Goal: Task Accomplishment & Management: Complete application form

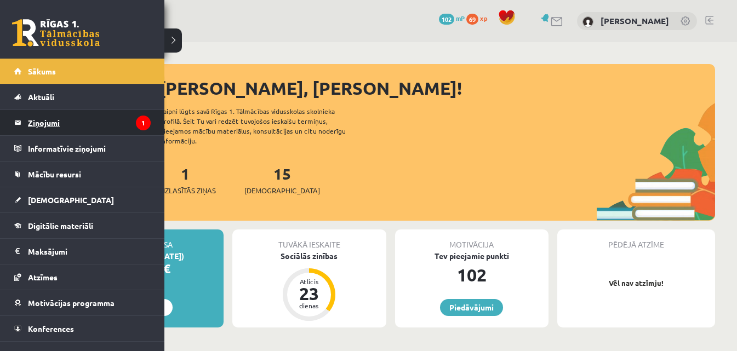
click at [55, 126] on legend "Ziņojumi 1" at bounding box center [89, 122] width 123 height 25
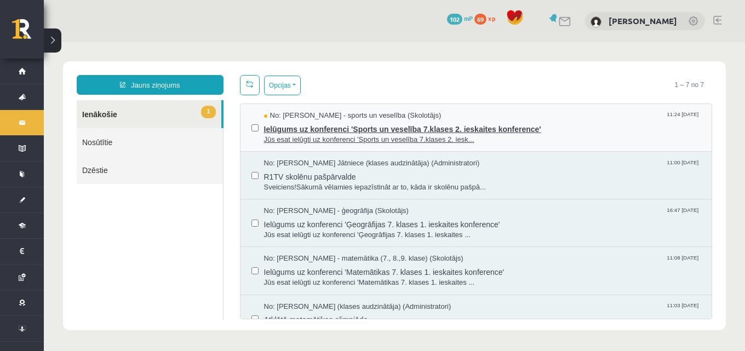
click at [337, 118] on span "No: Elvijs Antonišķis - sports un veselība (Skolotājs)" at bounding box center [353, 116] width 178 height 10
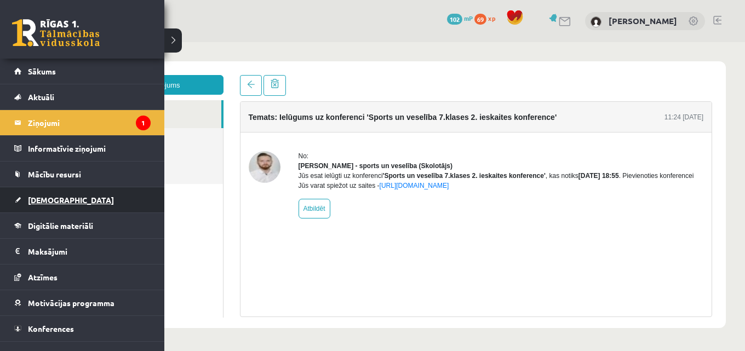
click at [54, 197] on span "[DEMOGRAPHIC_DATA]" at bounding box center [71, 200] width 86 height 10
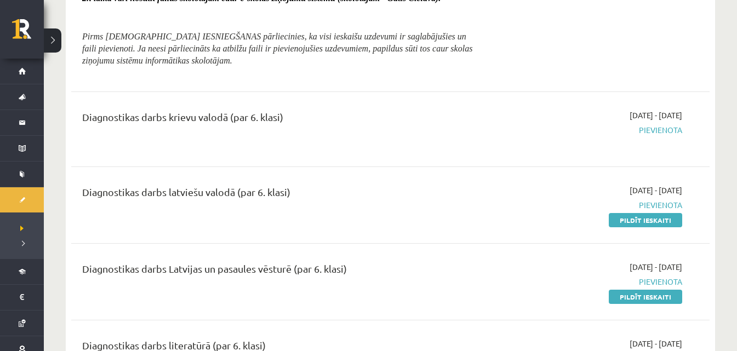
scroll to position [439, 0]
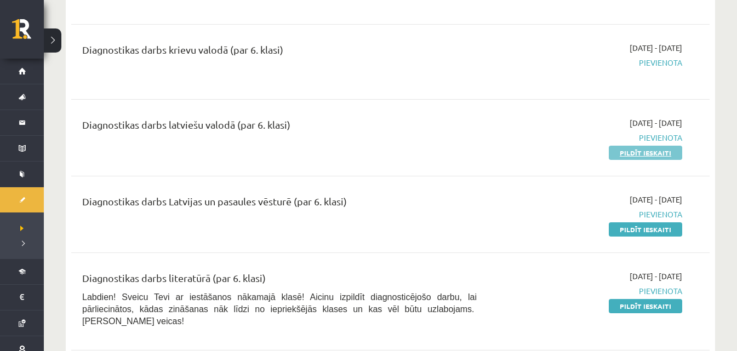
click at [634, 152] on link "Pildīt ieskaiti" at bounding box center [645, 153] width 73 height 14
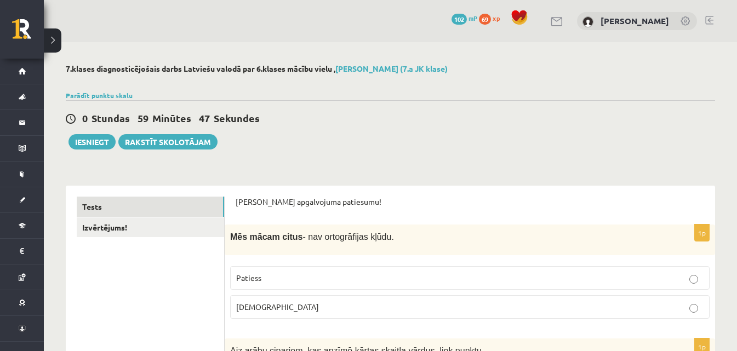
scroll to position [55, 0]
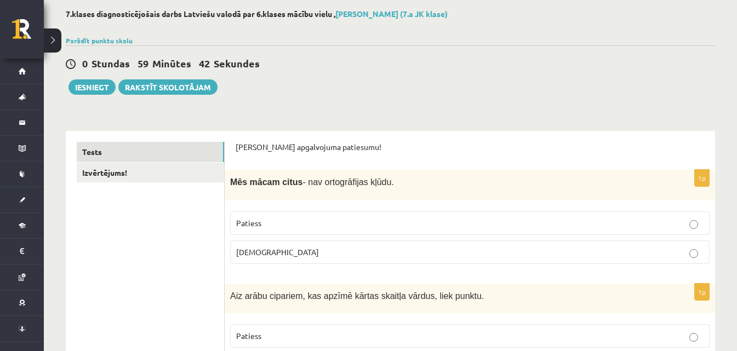
click at [298, 220] on p "Patiess" at bounding box center [470, 224] width 468 height 12
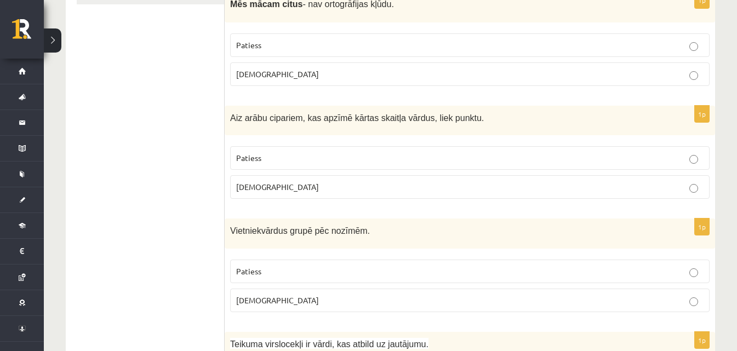
scroll to position [219, 0]
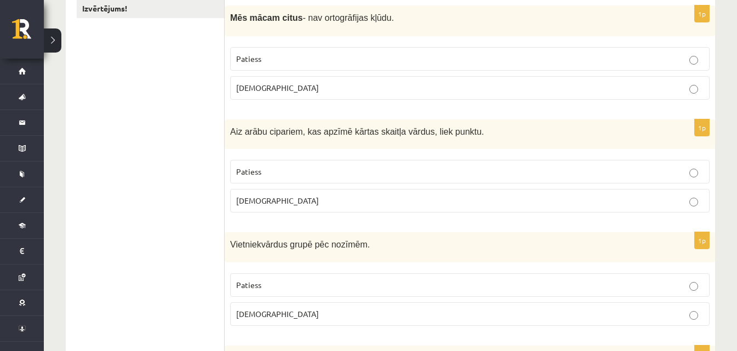
click at [290, 200] on p "Aplams" at bounding box center [470, 201] width 468 height 12
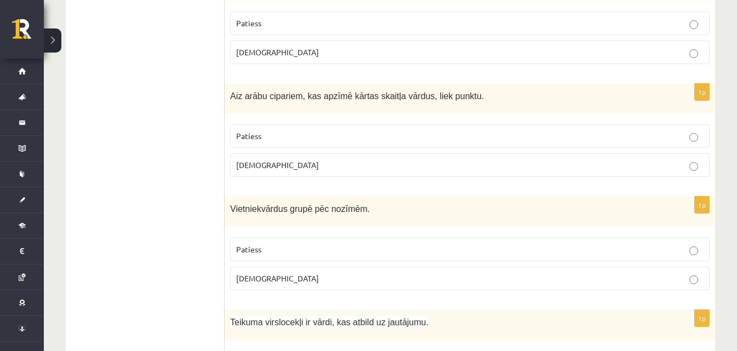
scroll to position [274, 0]
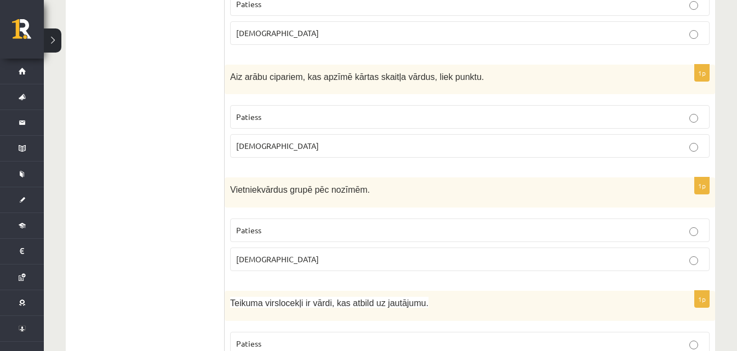
click at [280, 250] on fieldset "Patiess Aplams" at bounding box center [470, 243] width 480 height 61
click at [273, 238] on label "Patiess" at bounding box center [470, 231] width 480 height 24
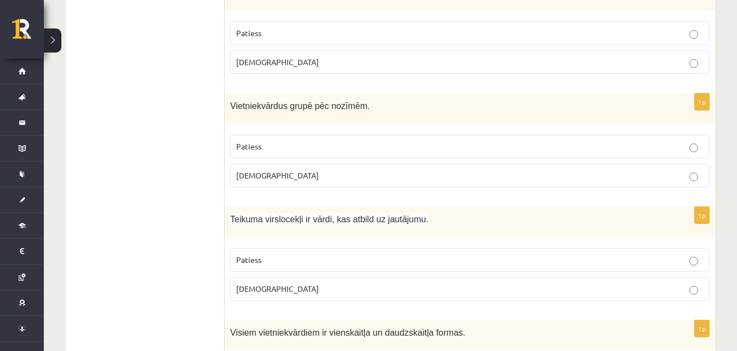
scroll to position [384, 0]
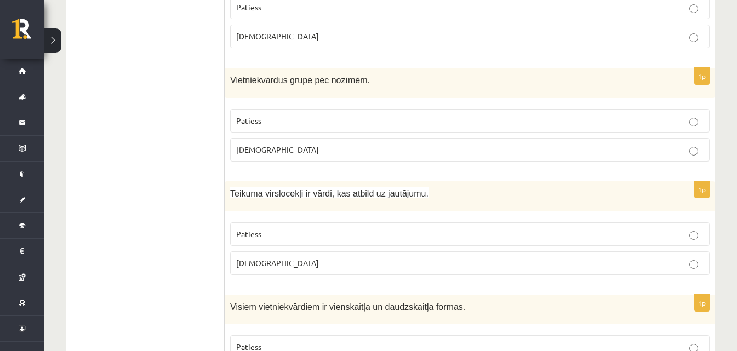
click at [246, 224] on label "Patiess" at bounding box center [470, 235] width 480 height 24
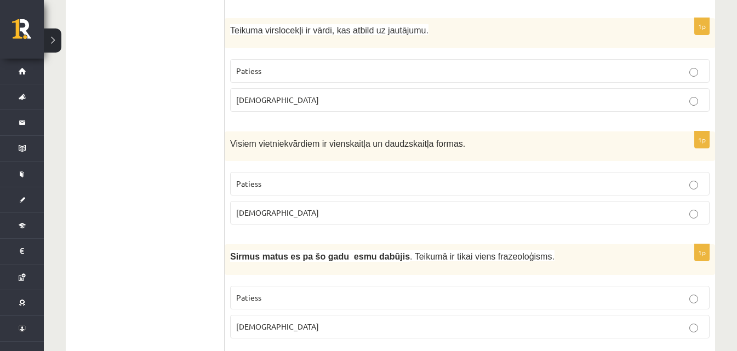
scroll to position [548, 0]
click at [261, 186] on span "Patiess" at bounding box center [248, 183] width 25 height 10
drag, startPoint x: 537, startPoint y: 301, endPoint x: 538, endPoint y: 295, distance: 5.6
click at [538, 298] on p "Patiess" at bounding box center [470, 297] width 468 height 12
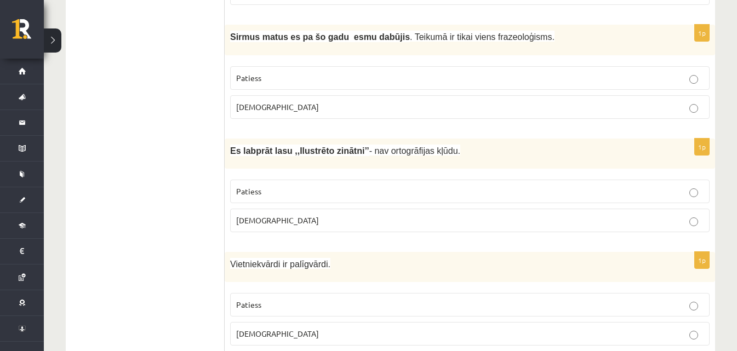
scroll to position [767, 0]
click at [303, 181] on label "Patiess" at bounding box center [470, 191] width 480 height 24
click at [287, 206] on fieldset "Patiess Aplams" at bounding box center [470, 204] width 480 height 61
click at [271, 166] on div "Es labprāt lasu ,,Ilustrēto zinātni’’ - nav ortogrāfijas kļūdu." at bounding box center [470, 153] width 491 height 30
click at [286, 219] on p "Aplams" at bounding box center [470, 220] width 468 height 12
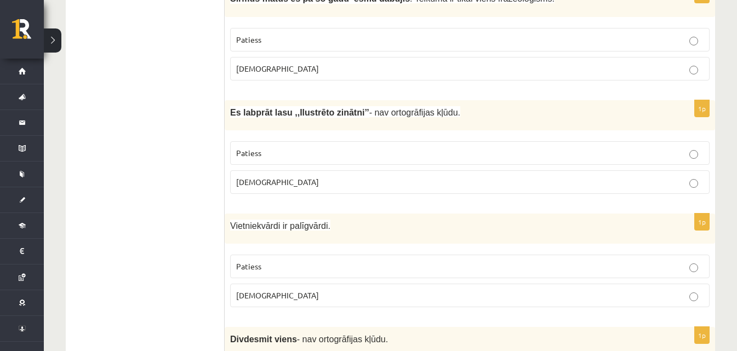
scroll to position [822, 0]
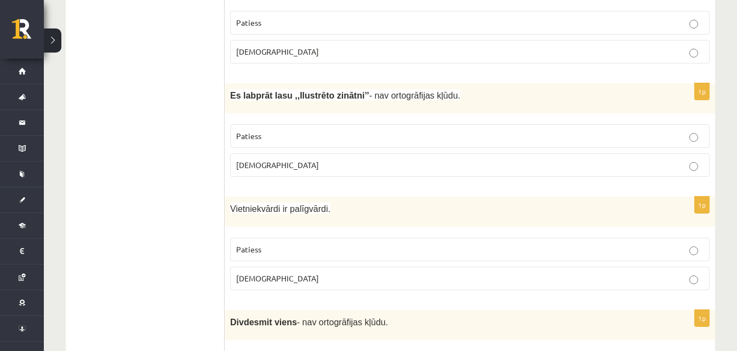
click at [281, 254] on p "Patiess" at bounding box center [470, 250] width 468 height 12
drag, startPoint x: 326, startPoint y: 288, endPoint x: 333, endPoint y: 289, distance: 7.2
click at [332, 288] on label "Aplams" at bounding box center [470, 279] width 480 height 24
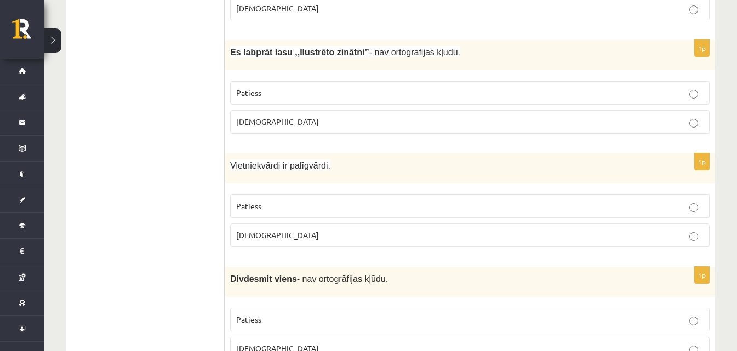
scroll to position [932, 0]
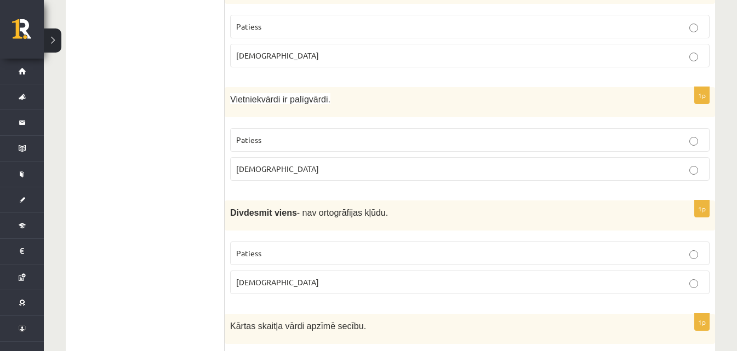
click at [472, 260] on label "Patiess" at bounding box center [470, 254] width 480 height 24
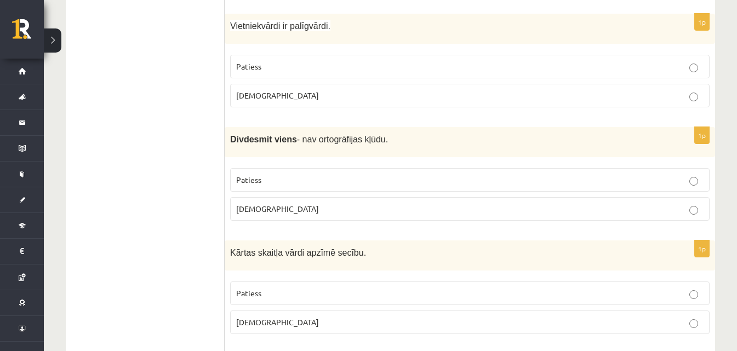
scroll to position [1096, 0]
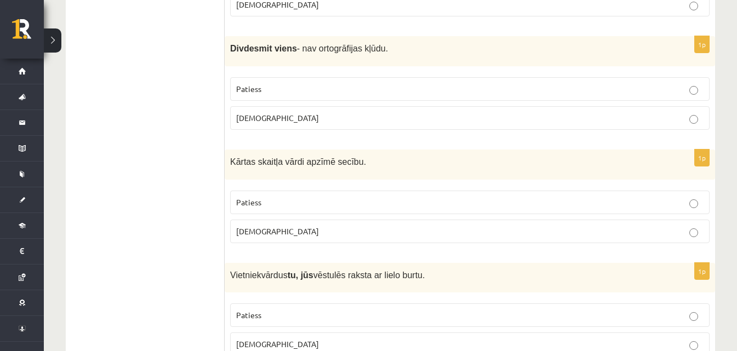
click at [343, 209] on label "Patiess" at bounding box center [470, 203] width 480 height 24
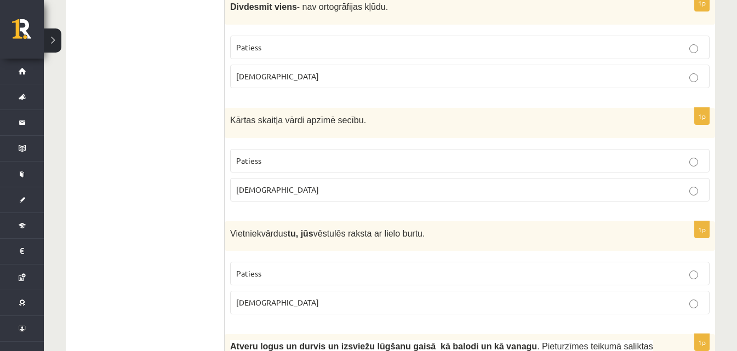
scroll to position [1206, 0]
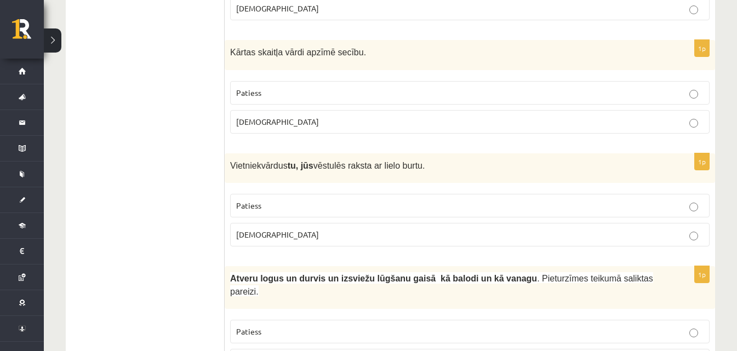
click at [367, 235] on p "Aplams" at bounding box center [470, 235] width 468 height 12
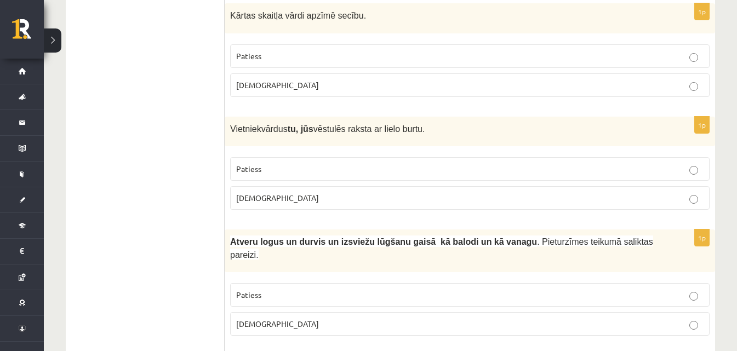
scroll to position [1261, 0]
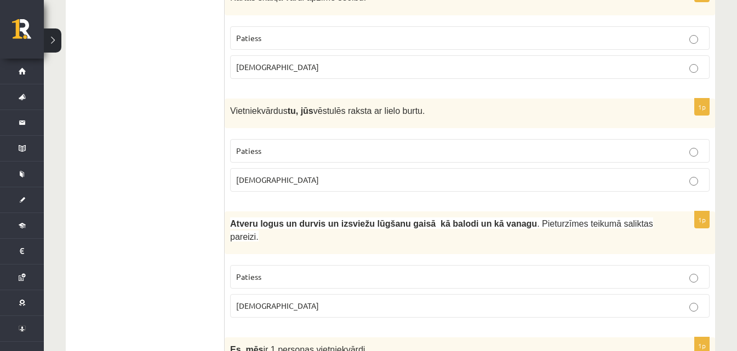
click at [288, 300] on p "Aplams" at bounding box center [470, 306] width 468 height 12
click at [298, 300] on p "Aplams" at bounding box center [470, 306] width 468 height 12
drag, startPoint x: 446, startPoint y: 340, endPoint x: 186, endPoint y: 363, distance: 261.4
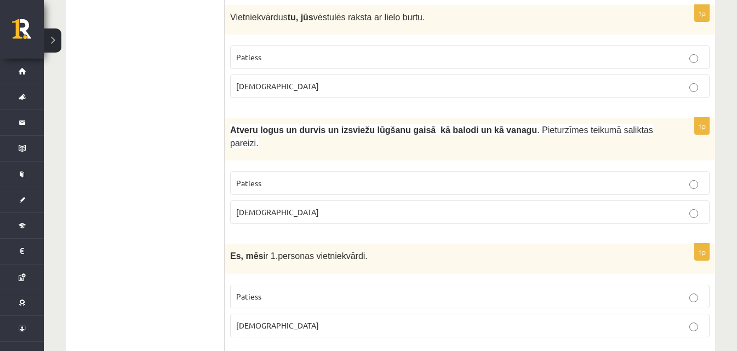
scroll to position [1425, 0]
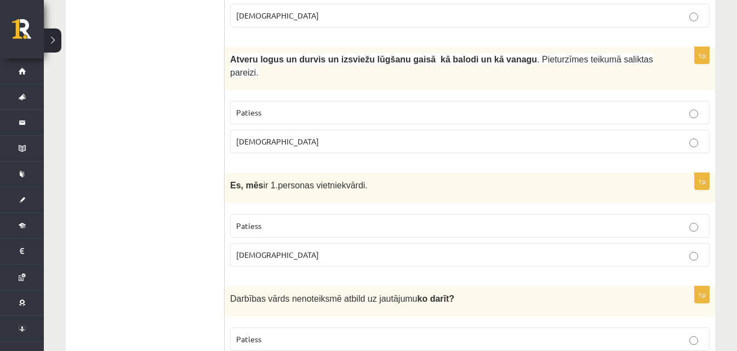
click at [315, 136] on p "Aplams" at bounding box center [470, 142] width 468 height 12
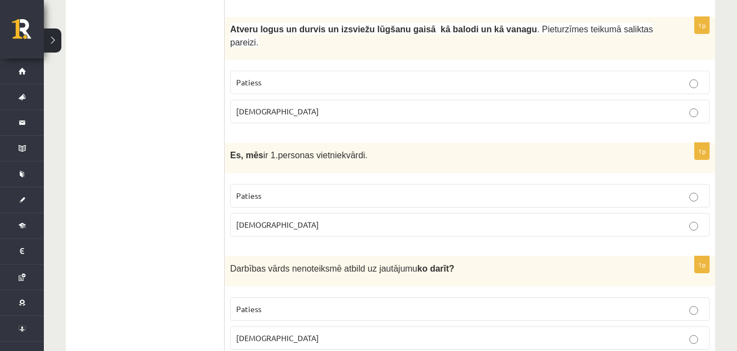
scroll to position [1480, 0]
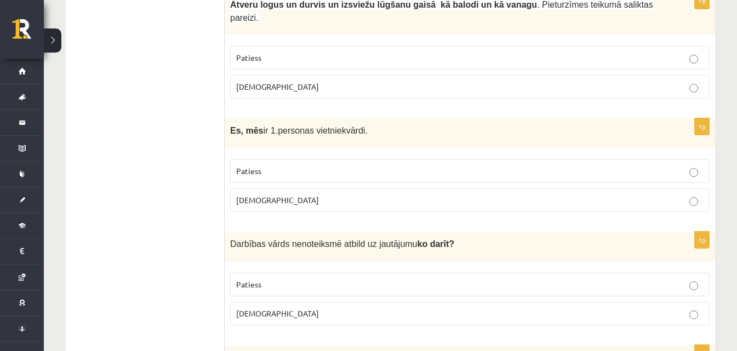
click at [288, 160] on label "Patiess" at bounding box center [470, 172] width 480 height 24
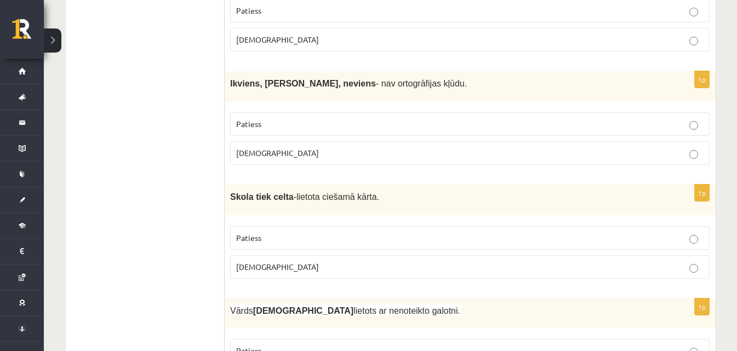
scroll to position [1699, 0]
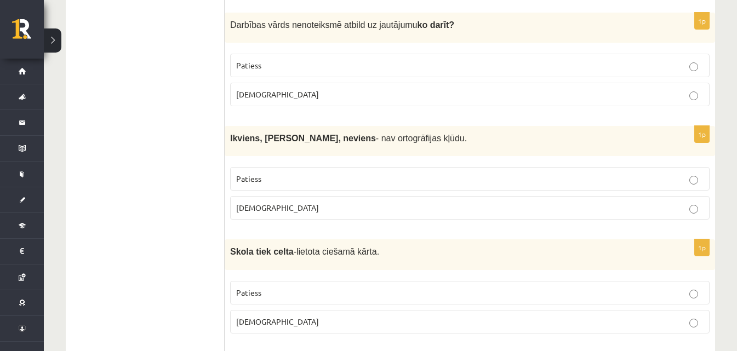
click at [293, 83] on label "Aplams" at bounding box center [470, 95] width 480 height 24
click at [283, 173] on p "Patiess" at bounding box center [470, 179] width 468 height 12
click at [299, 202] on p "Aplams" at bounding box center [470, 208] width 468 height 12
click at [295, 173] on p "Patiess" at bounding box center [470, 179] width 468 height 12
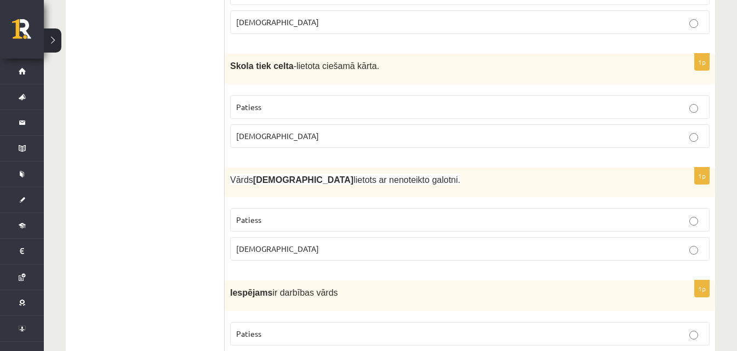
scroll to position [1918, 0]
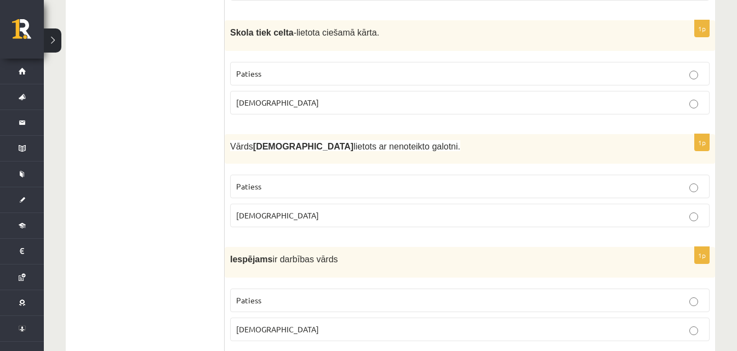
click at [308, 99] on fieldset "Patiess Aplams" at bounding box center [470, 86] width 480 height 61
click at [307, 93] on label "Aplams" at bounding box center [470, 103] width 480 height 24
click at [300, 169] on fieldset "Patiess Aplams" at bounding box center [470, 199] width 480 height 61
click at [301, 175] on label "Patiess" at bounding box center [470, 187] width 480 height 24
click at [316, 324] on p "Aplams" at bounding box center [470, 330] width 468 height 12
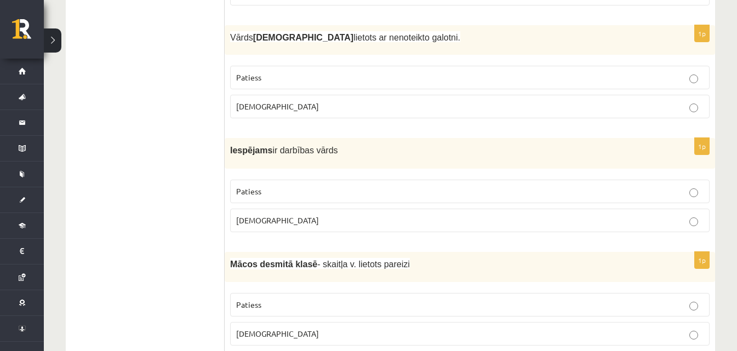
scroll to position [2028, 0]
click at [338, 299] on p "Patiess" at bounding box center [470, 305] width 468 height 12
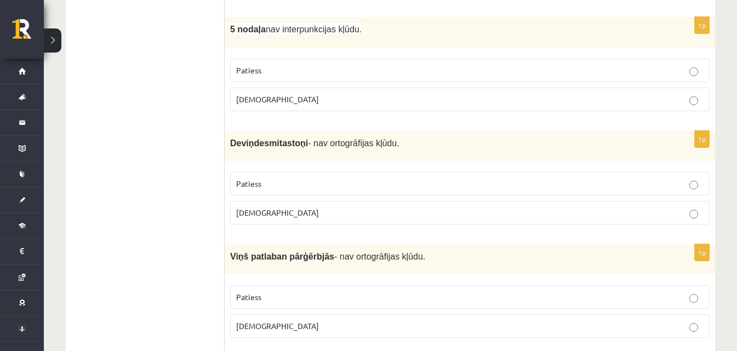
scroll to position [2357, 0]
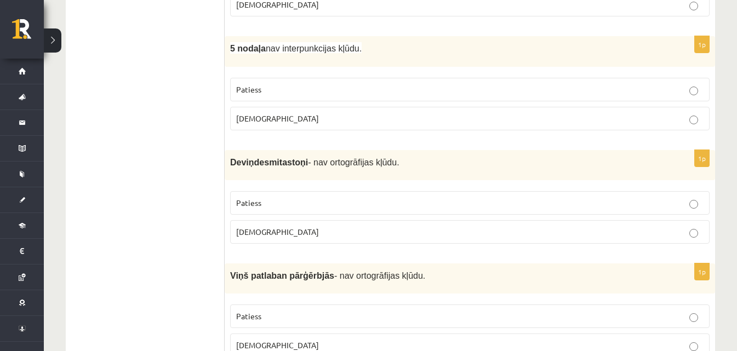
click at [413, 84] on p "Patiess" at bounding box center [470, 90] width 468 height 12
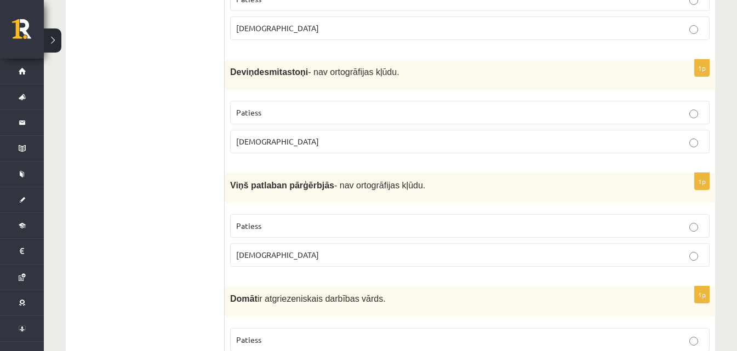
scroll to position [2467, 0]
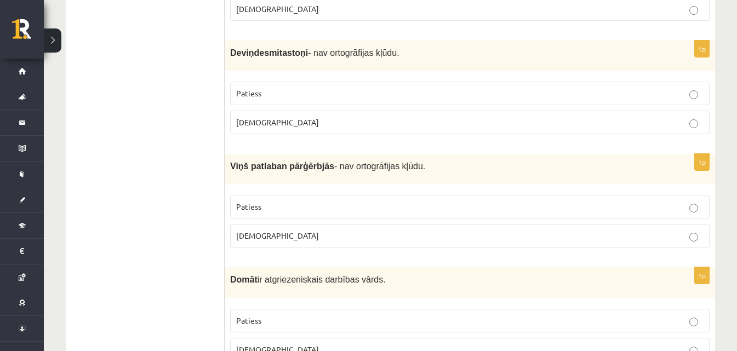
click at [428, 88] on p "Patiess" at bounding box center [470, 94] width 468 height 12
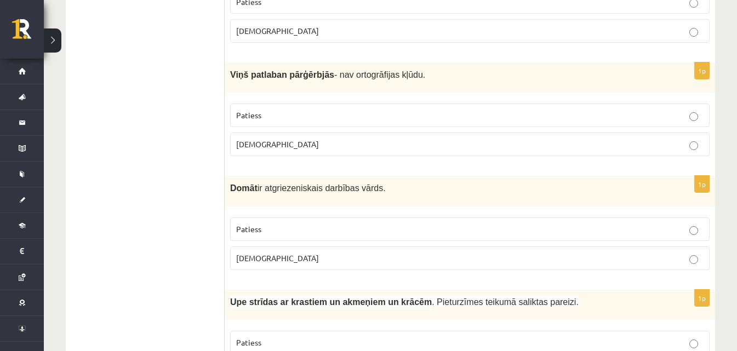
scroll to position [2576, 0]
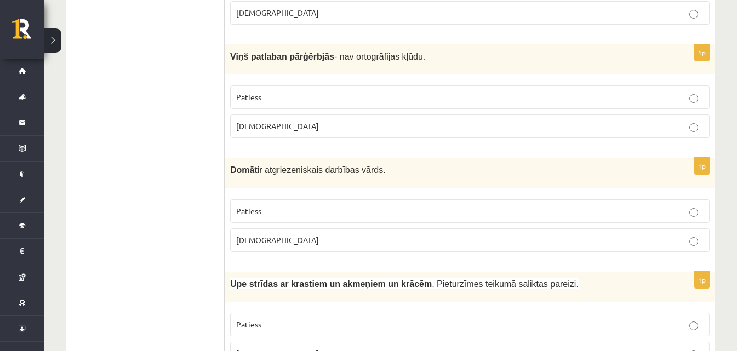
click at [409, 86] on label "Patiess" at bounding box center [470, 98] width 480 height 24
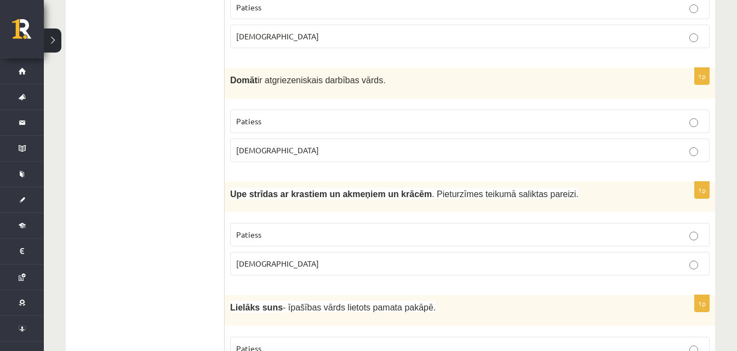
scroll to position [2686, 0]
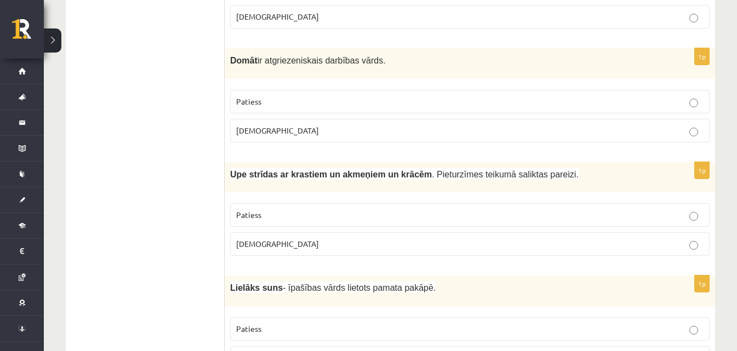
click at [419, 125] on p "Aplams" at bounding box center [470, 131] width 468 height 12
click at [409, 96] on p "Patiess" at bounding box center [470, 102] width 468 height 12
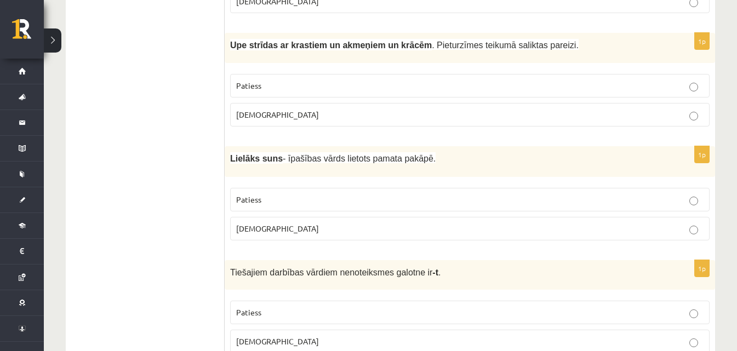
scroll to position [2795, 0]
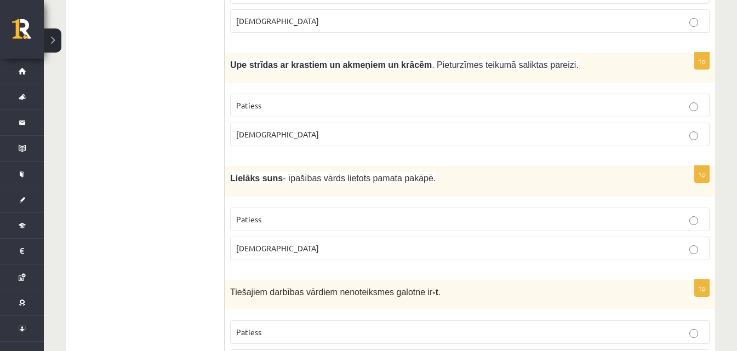
click at [417, 129] on p "Aplams" at bounding box center [470, 135] width 468 height 12
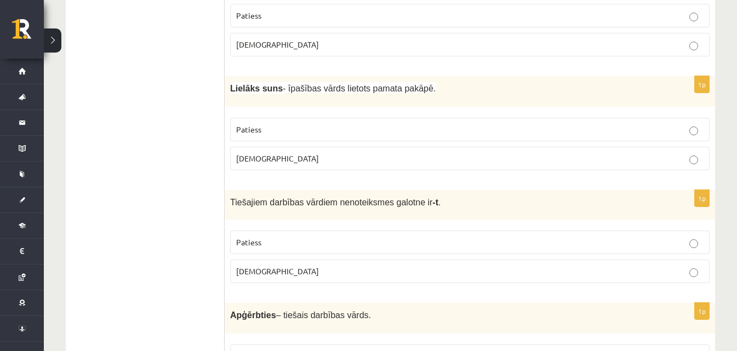
scroll to position [2905, 0]
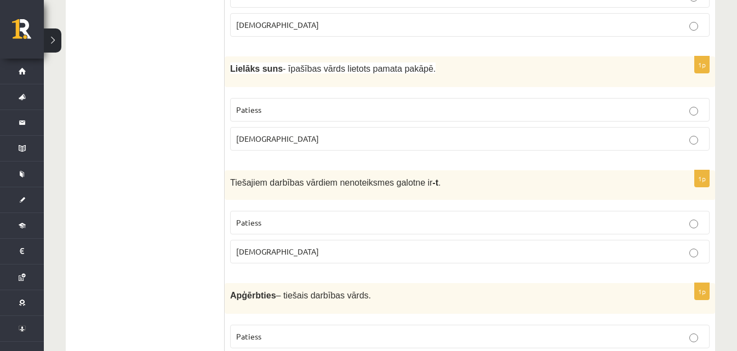
click at [419, 127] on label "Aplams" at bounding box center [470, 139] width 480 height 24
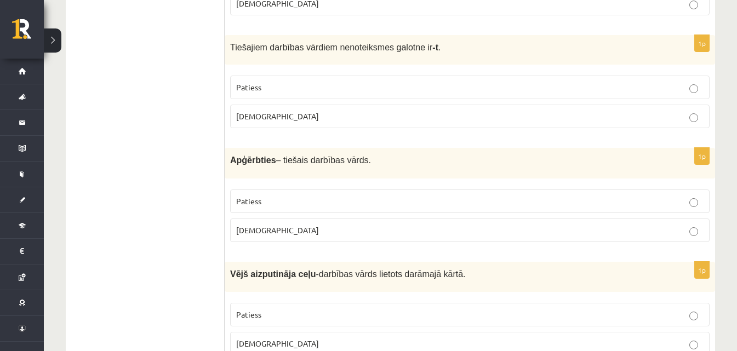
scroll to position [3015, 0]
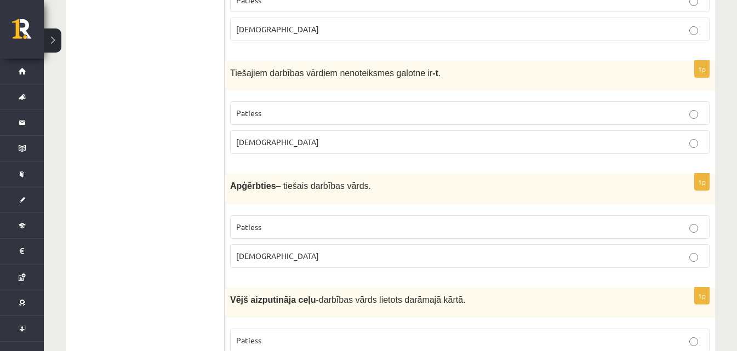
click at [420, 130] on label "Aplams" at bounding box center [470, 142] width 480 height 24
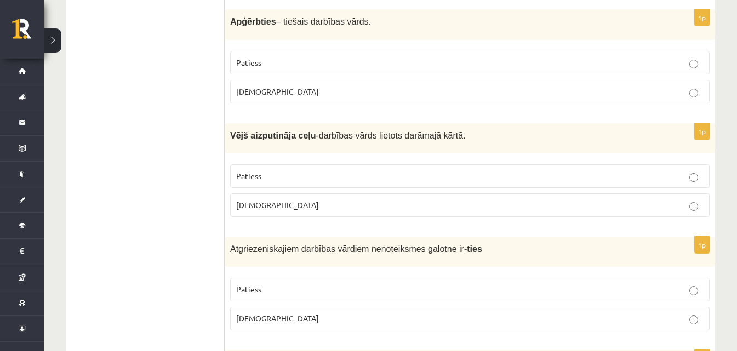
scroll to position [3124, 0]
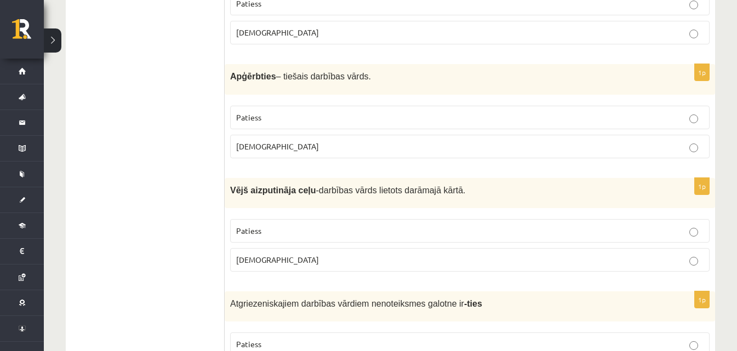
click at [424, 112] on p "Patiess" at bounding box center [470, 118] width 468 height 12
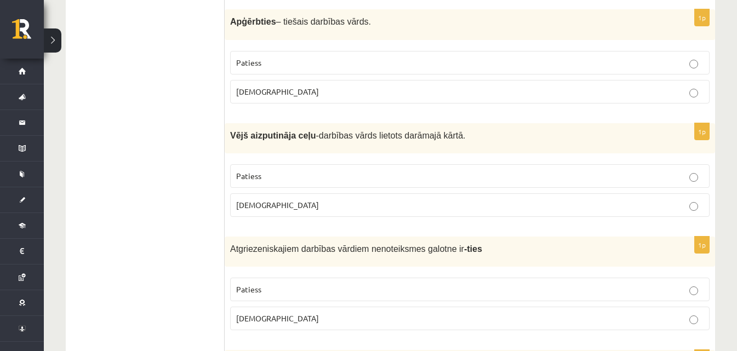
click at [413, 86] on fieldset "Patiess Aplams" at bounding box center [470, 75] width 480 height 61
click at [418, 84] on label "Aplams" at bounding box center [470, 92] width 480 height 24
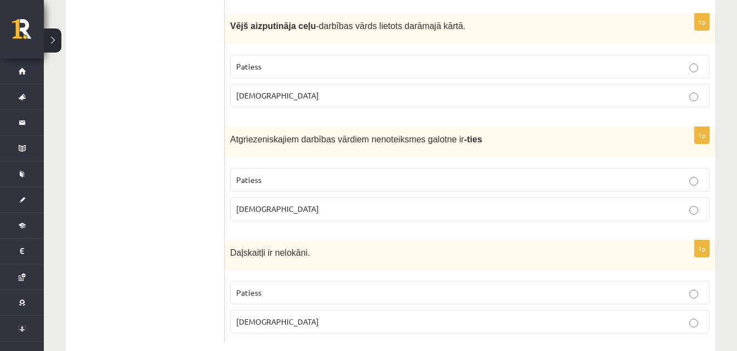
scroll to position [3234, 0]
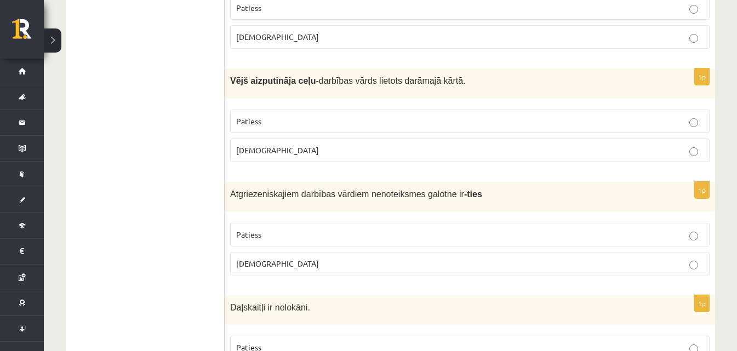
click at [423, 116] on p "Patiess" at bounding box center [470, 122] width 468 height 12
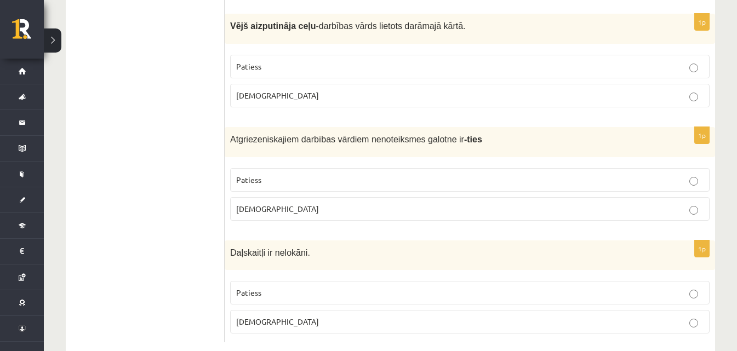
scroll to position [3293, 0]
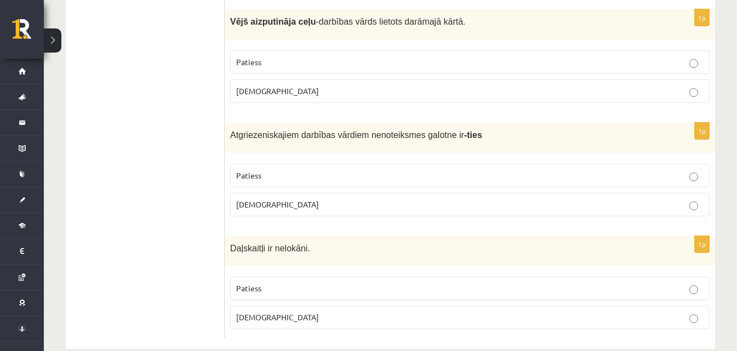
click at [448, 170] on p "Patiess" at bounding box center [470, 176] width 468 height 12
click at [318, 312] on p "Aplams" at bounding box center [470, 318] width 468 height 12
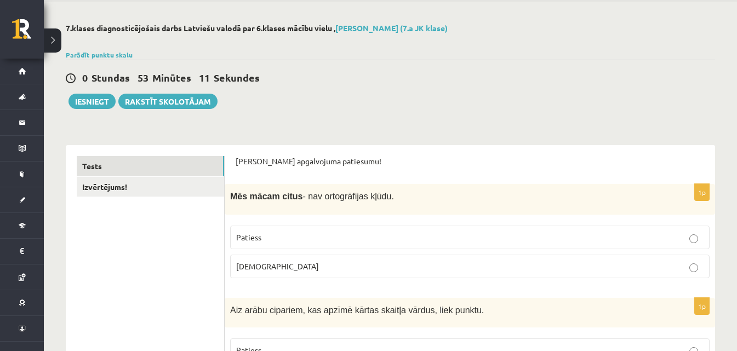
scroll to position [0, 0]
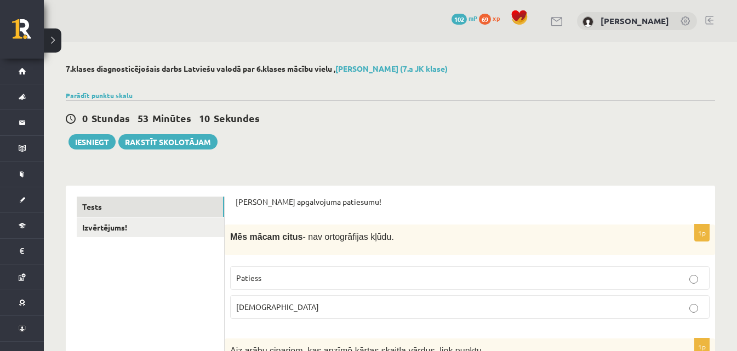
drag, startPoint x: 221, startPoint y: 6, endPoint x: 221, endPoint y: 0, distance: 6.1
click at [221, 0] on div "0 Dāvanas 102 mP 69 xp Druvis Daniels Kļavs-Kļaviņš" at bounding box center [390, 21] width 693 height 42
click at [109, 142] on button "Iesniegt" at bounding box center [92, 141] width 47 height 15
click at [175, 228] on link "Izvērtējums!" at bounding box center [150, 228] width 147 height 20
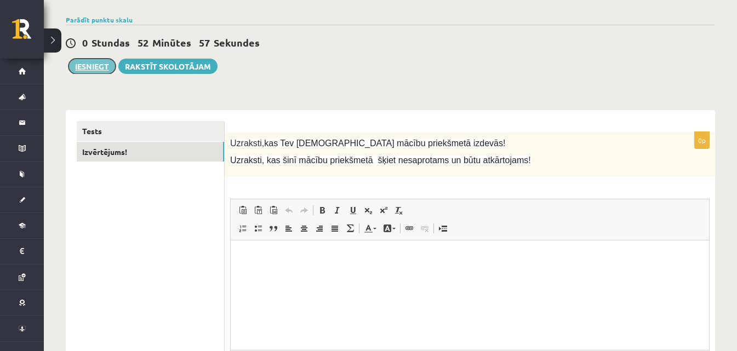
click at [107, 67] on button "Iesniegt" at bounding box center [92, 66] width 47 height 15
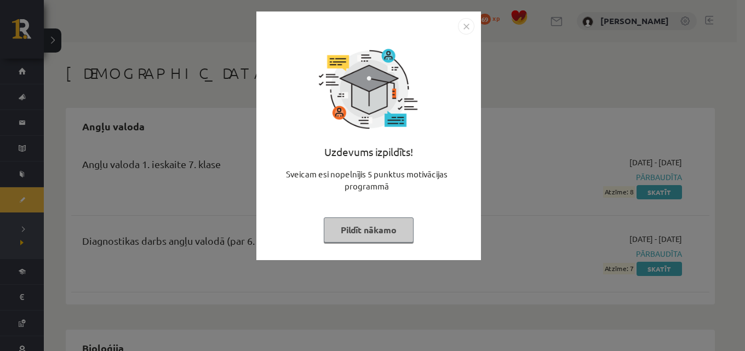
click at [464, 30] on img "Close" at bounding box center [466, 26] width 16 height 16
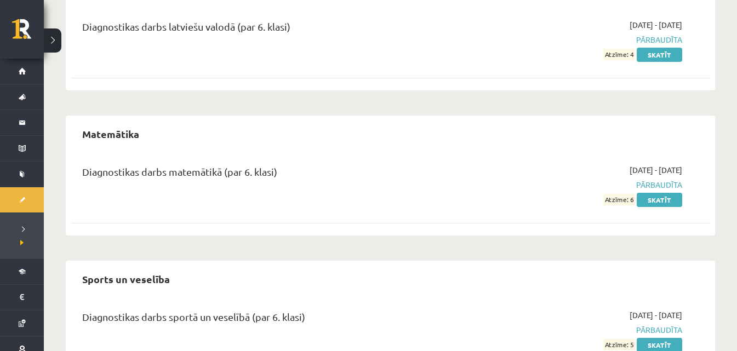
scroll to position [822, 0]
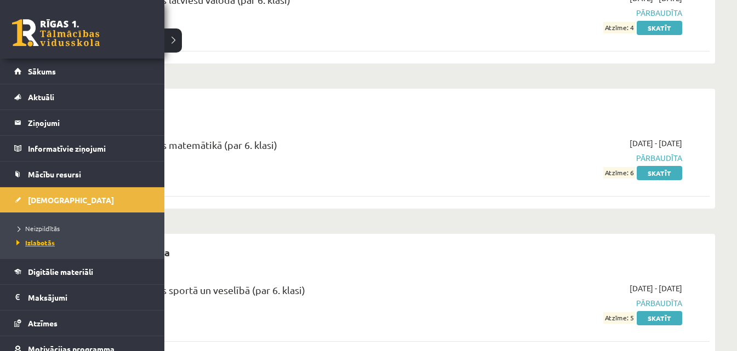
click at [48, 238] on link "Izlabotās" at bounding box center [84, 243] width 140 height 10
click at [41, 229] on span "Neizpildītās" at bounding box center [37, 228] width 46 height 9
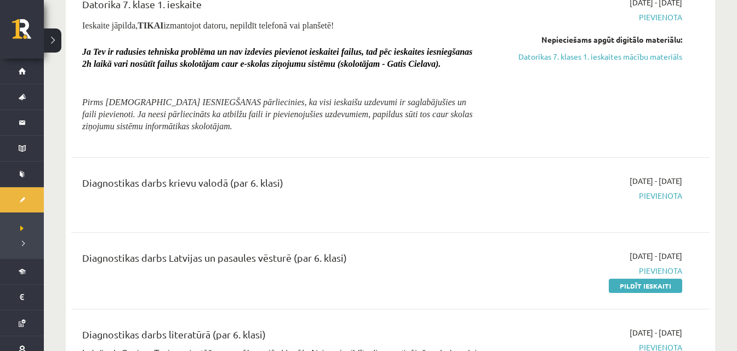
scroll to position [384, 0]
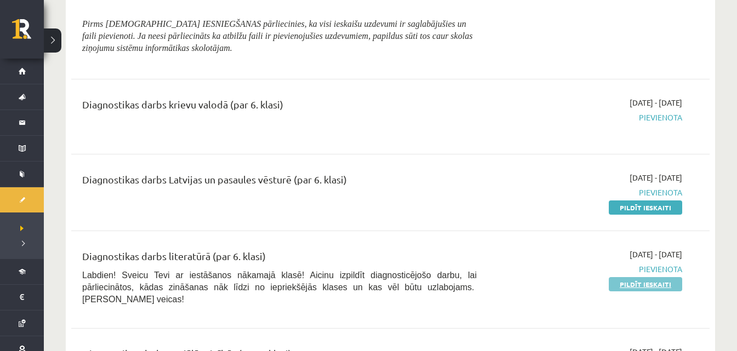
click at [624, 284] on link "Pildīt ieskaiti" at bounding box center [645, 284] width 73 height 14
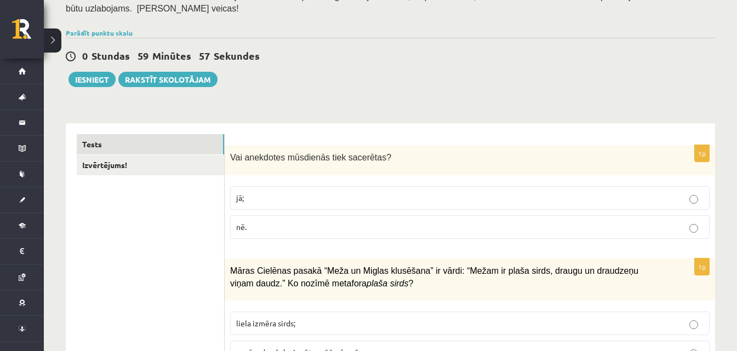
scroll to position [164, 0]
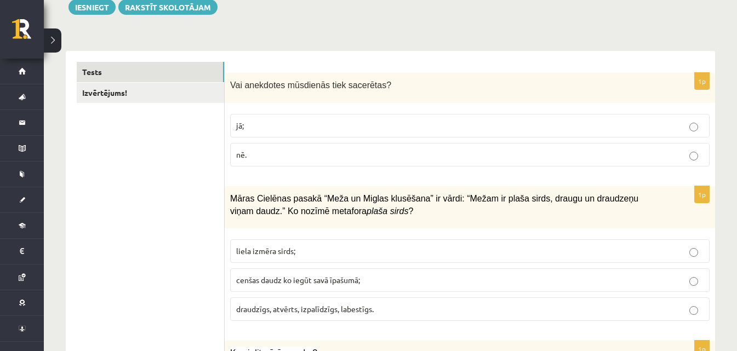
click at [335, 123] on p "jā;" at bounding box center [470, 126] width 468 height 12
click at [392, 312] on p "draudzīgs, atvērts, izpalīdzīgs, labestīgs." at bounding box center [470, 310] width 468 height 12
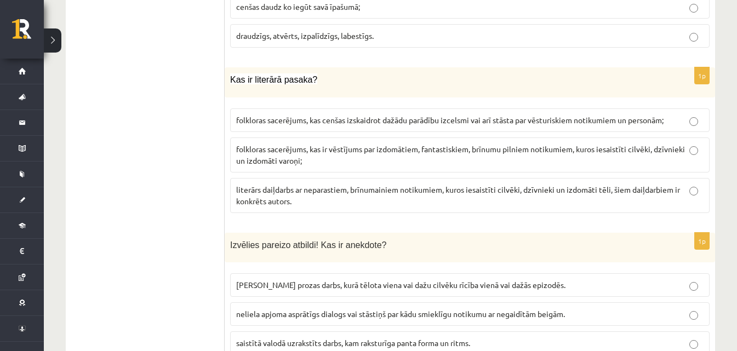
scroll to position [439, 0]
click at [355, 164] on p "folkloras sacerējums, kas ir vēstījums par izdomātiem, fantastiskiem, brīnumu p…" at bounding box center [470, 154] width 468 height 23
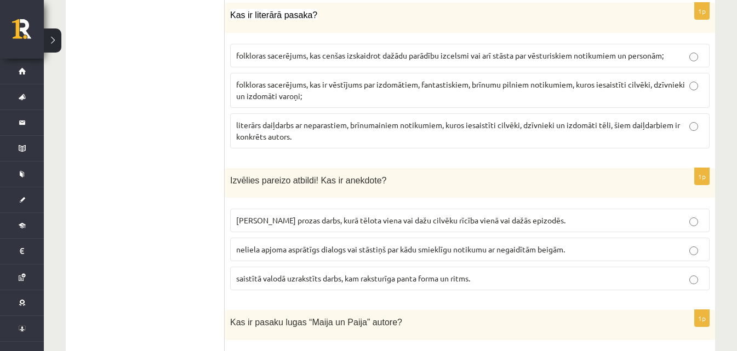
scroll to position [548, 0]
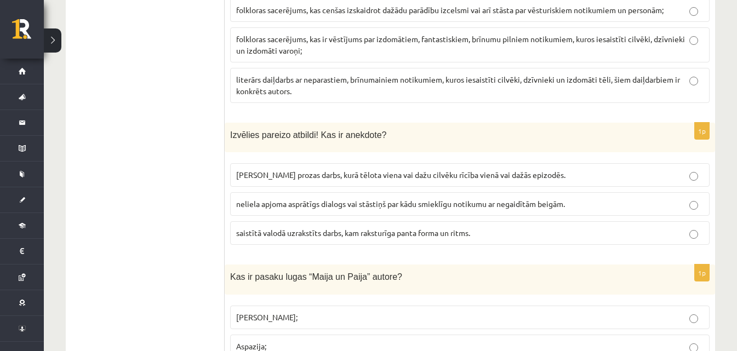
click at [361, 105] on div "1p Kas ir literārā pasaka? folkloras sacerējums, kas cenšas izskaidrot dažādu p…" at bounding box center [470, 34] width 491 height 155
click at [380, 89] on p "literārs daiļdarbs ar neparastiem, brīnumainiem notikumiem, kuros iesaistīti ci…" at bounding box center [470, 85] width 468 height 23
click at [392, 64] on fieldset "folkloras sacerējums, kas cenšas izskaidrot dažādu parādību izcelsmi vai arī st…" at bounding box center [470, 49] width 480 height 113
click at [401, 49] on p "folkloras sacerējums, kas ir vēstījums par izdomātiem, fantastiskiem, brīnumu p…" at bounding box center [470, 44] width 468 height 23
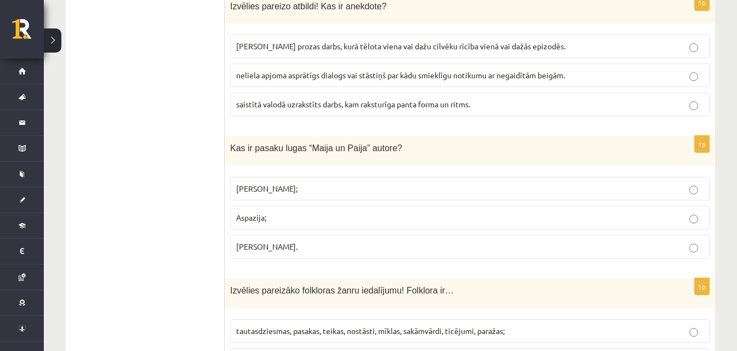
scroll to position [658, 0]
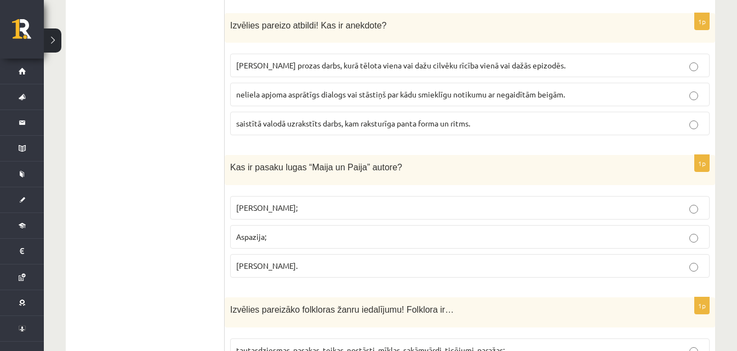
click at [586, 94] on p "neliela apjoma asprātīgs dialogs vai stāstiņš par kādu smieklīgu notikumu ar ne…" at bounding box center [470, 95] width 468 height 12
click at [367, 204] on p "Anna Brigadere;" at bounding box center [470, 208] width 468 height 12
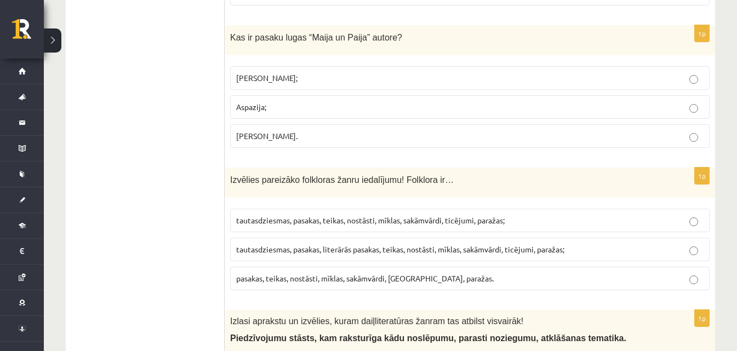
scroll to position [822, 0]
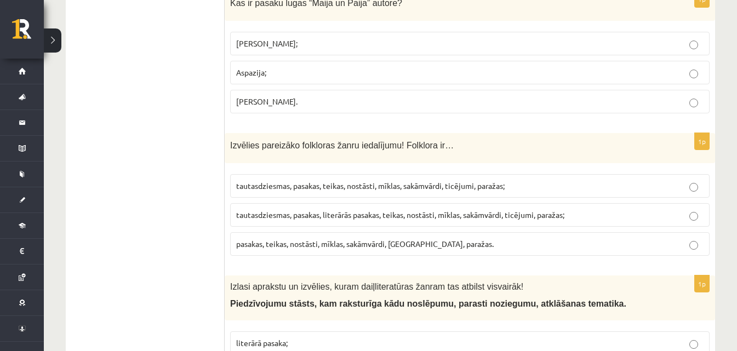
click at [448, 208] on label "tautasdziesmas, pasakas, literārās pasakas, teikas, nostāsti, mīklas, sakāmvārd…" at bounding box center [470, 215] width 480 height 24
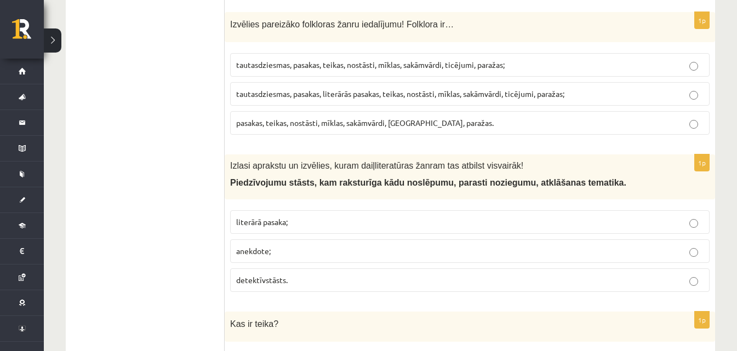
scroll to position [987, 0]
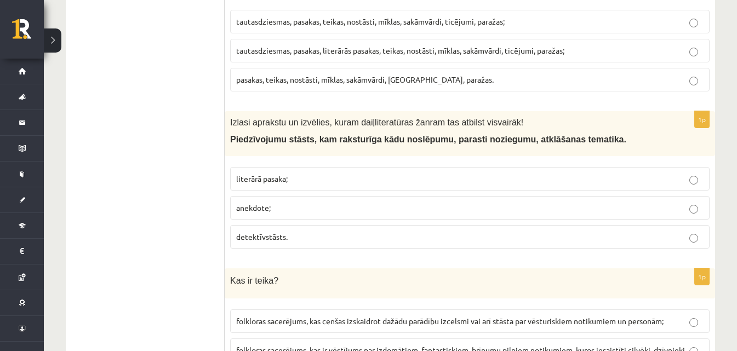
click at [289, 177] on p "literārā pasaka;" at bounding box center [470, 179] width 468 height 12
click at [268, 239] on span "detektīvstāsts." at bounding box center [262, 237] width 52 height 10
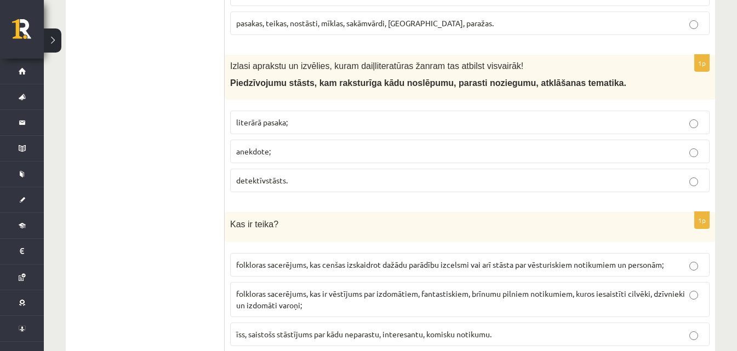
scroll to position [1096, 0]
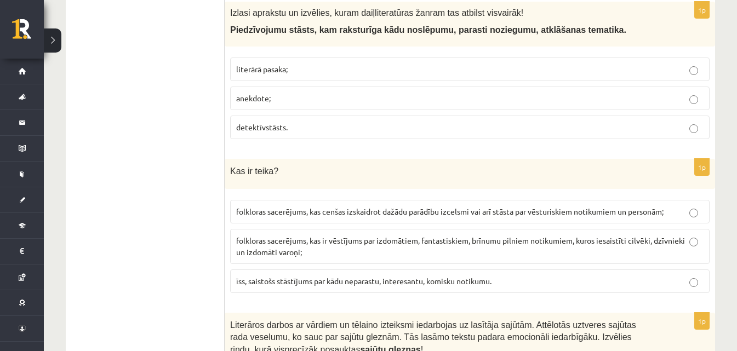
click at [271, 242] on span "folkloras sacerējums, kas ir vēstījums par izdomātiem, fantastiskiem, brīnumu p…" at bounding box center [460, 246] width 449 height 21
click at [250, 188] on div "Kas ir teika?" at bounding box center [470, 174] width 491 height 30
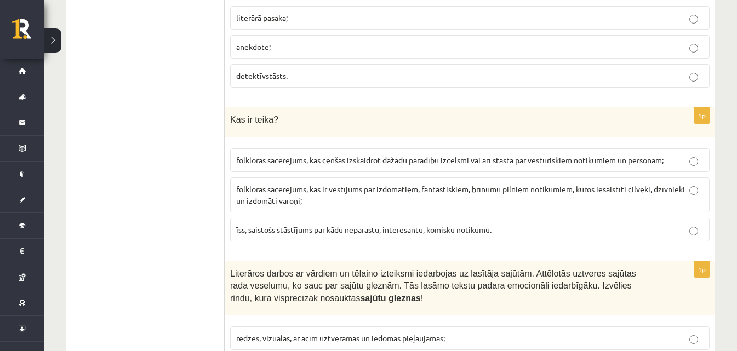
scroll to position [1261, 0]
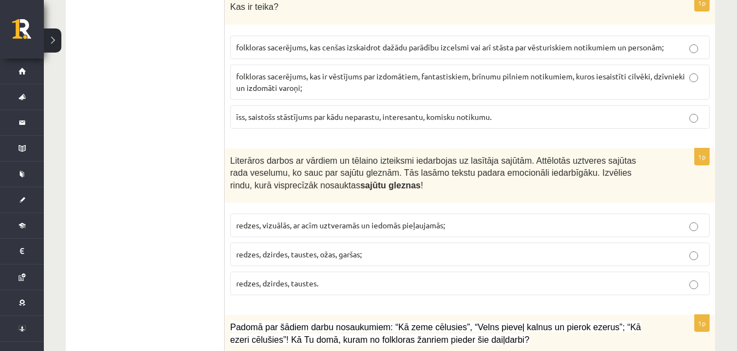
click at [398, 229] on span "redzes, vizuālās, ar acīm uztveramās un iedomās pieļaujamās;" at bounding box center [340, 225] width 209 height 10
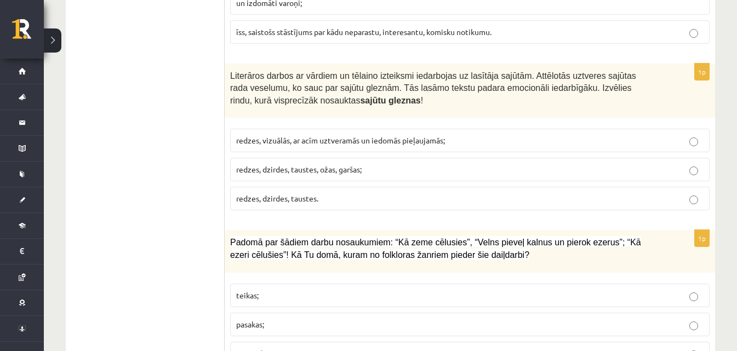
scroll to position [1480, 0]
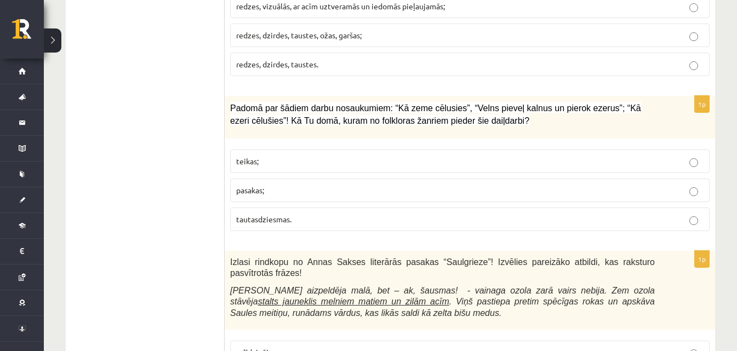
click at [345, 191] on p "pasakas;" at bounding box center [470, 191] width 468 height 12
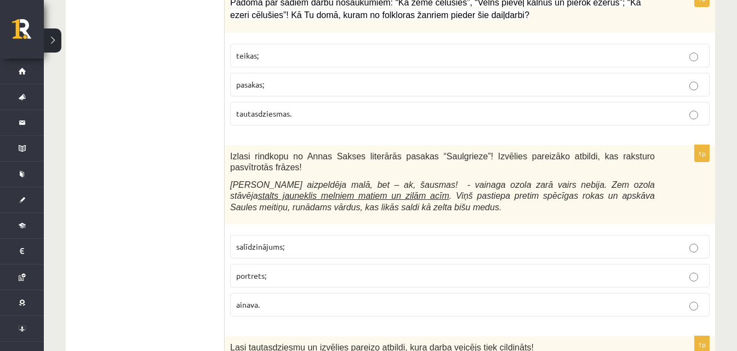
scroll to position [1699, 0]
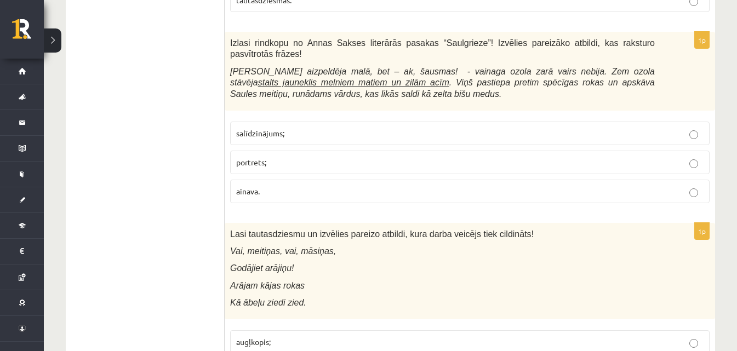
click at [283, 128] on span "salīdzinājums;" at bounding box center [260, 133] width 48 height 10
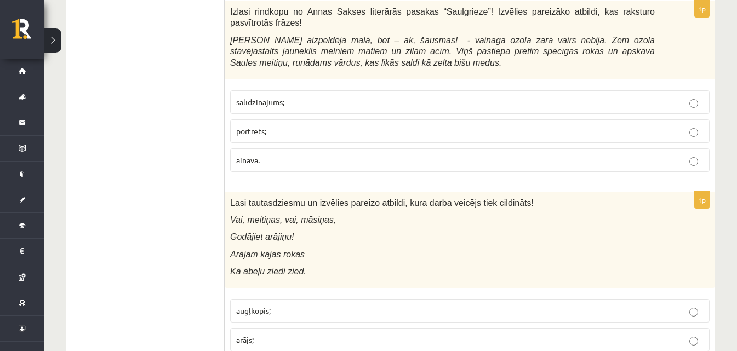
scroll to position [1864, 0]
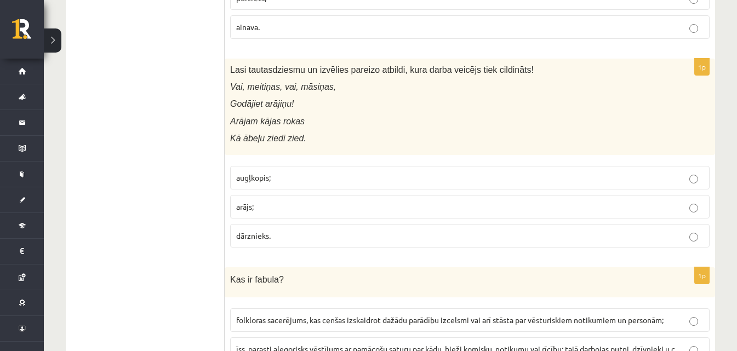
click at [286, 201] on p "arājs;" at bounding box center [470, 207] width 468 height 12
click at [266, 173] on span "augļkopis;" at bounding box center [253, 178] width 35 height 10
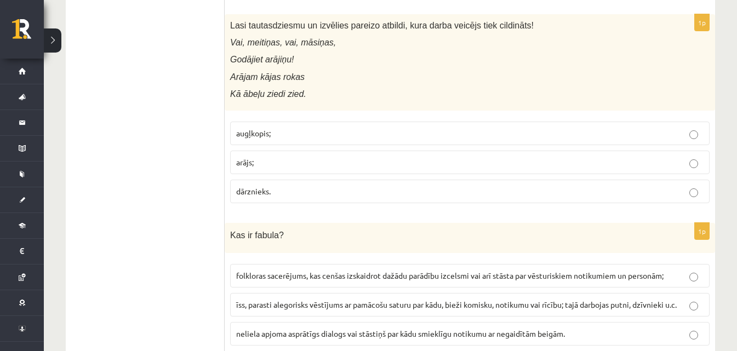
scroll to position [1973, 0]
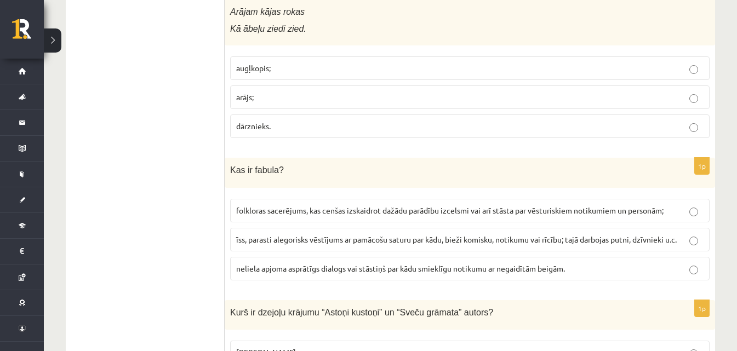
click at [282, 206] on span "folkloras sacerējums, kas cenšas izskaidrot dažādu parādību izcelsmi vai arī st…" at bounding box center [450, 211] width 428 height 10
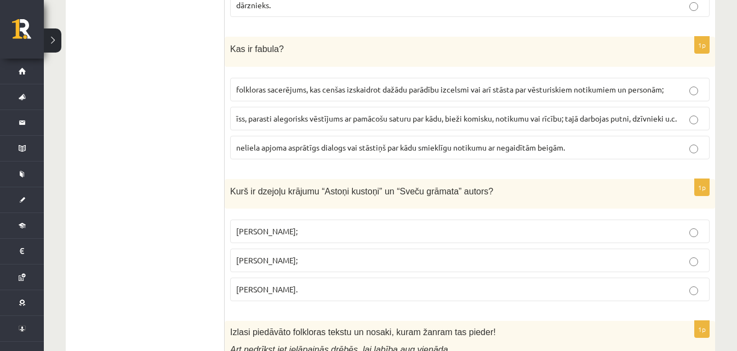
scroll to position [2028, 0]
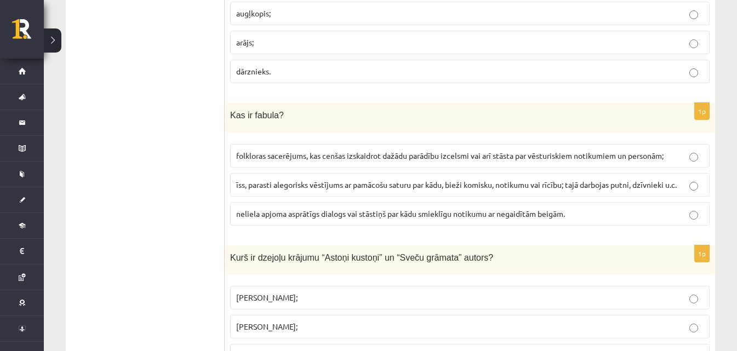
click at [299, 186] on label "īss, parasti alegorisks vēstījums ar pamācošu saturu par kādu, bieži komisku, n…" at bounding box center [470, 185] width 480 height 24
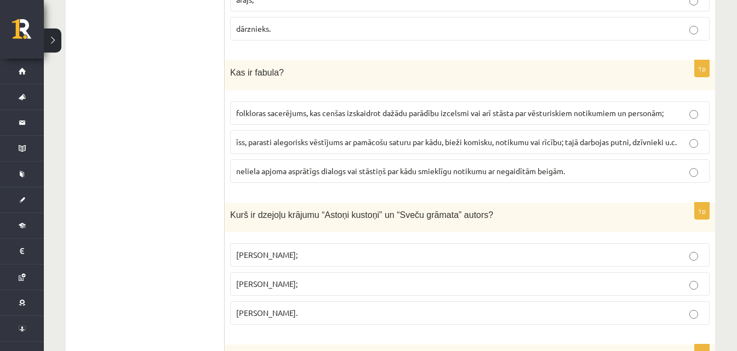
scroll to position [2083, 0]
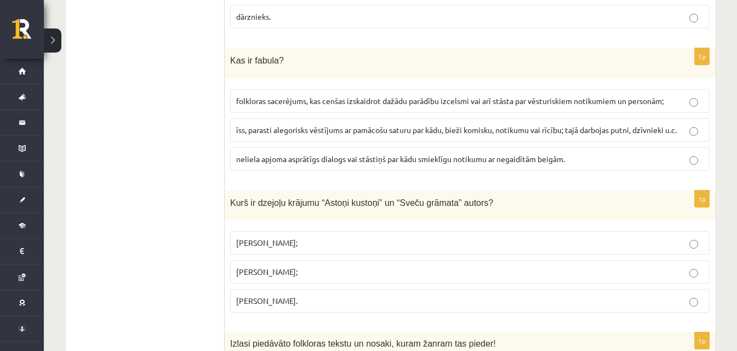
click at [247, 238] on span "Imants Ziedonis;" at bounding box center [266, 243] width 61 height 10
click at [274, 296] on span "Ojārs Vācietis." at bounding box center [266, 301] width 61 height 10
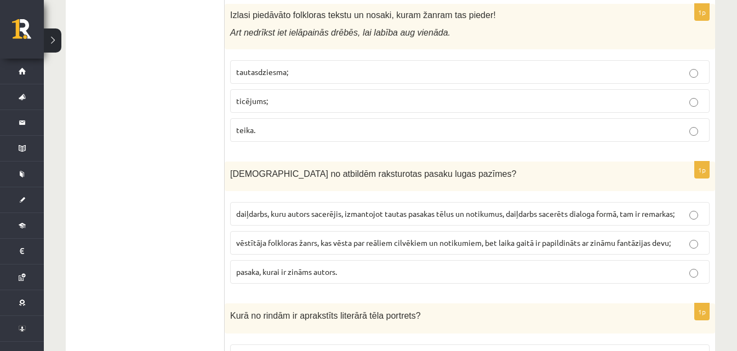
scroll to position [2357, 0]
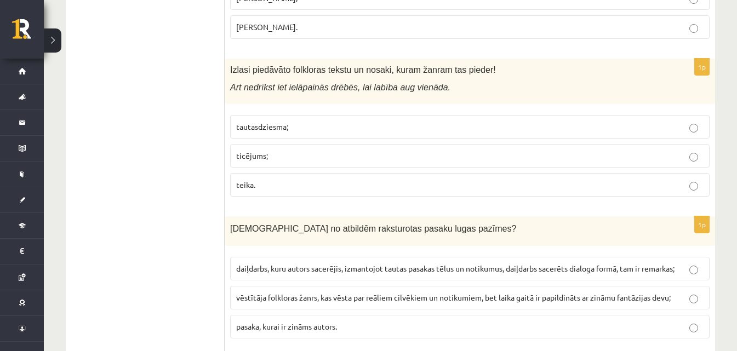
click at [265, 154] on label "ticējums;" at bounding box center [470, 156] width 480 height 24
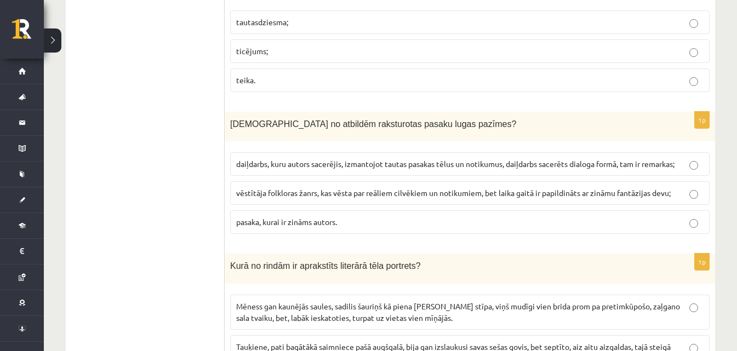
scroll to position [2467, 0]
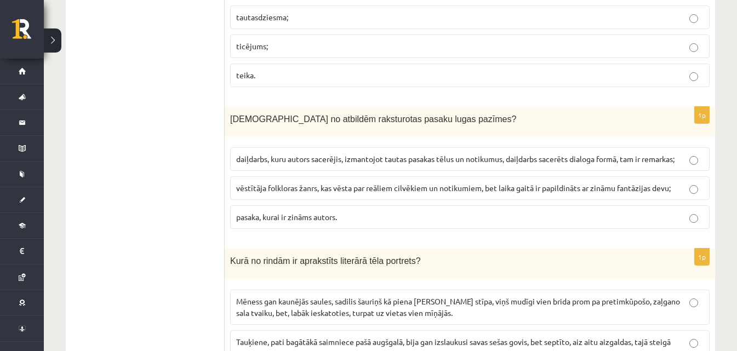
click at [514, 183] on span "vēstītāja folkloras žanrs, kas vēsta par reāliem cilvēkiem un notikumiem, bet l…" at bounding box center [453, 188] width 435 height 10
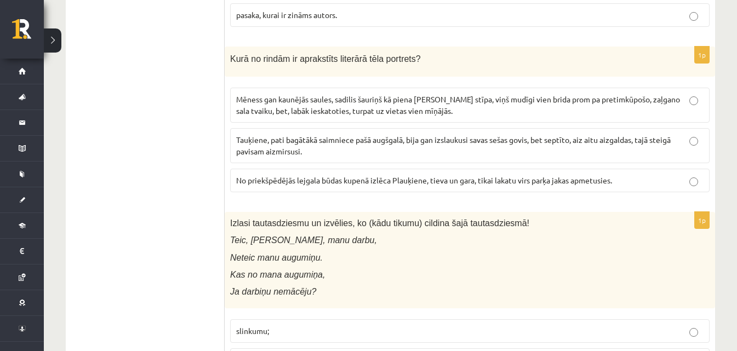
scroll to position [2686, 0]
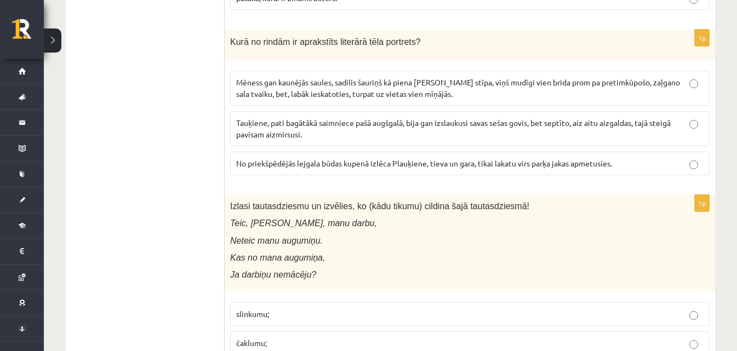
click at [466, 86] on p "Mēness gan kaunējās saules, sadilis šauriņš kā piena kubliņa stīpa, viņš mudīgi…" at bounding box center [470, 88] width 468 height 23
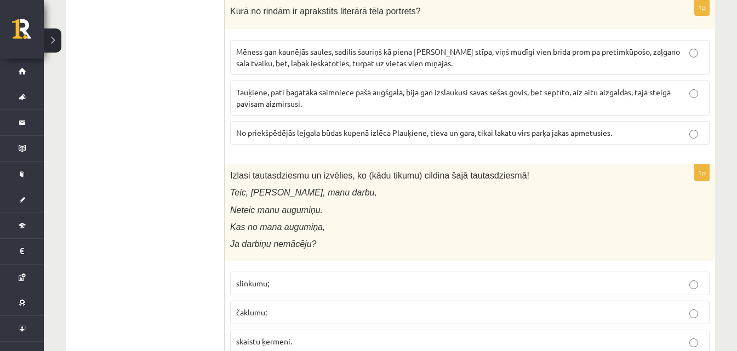
scroll to position [2850, 0]
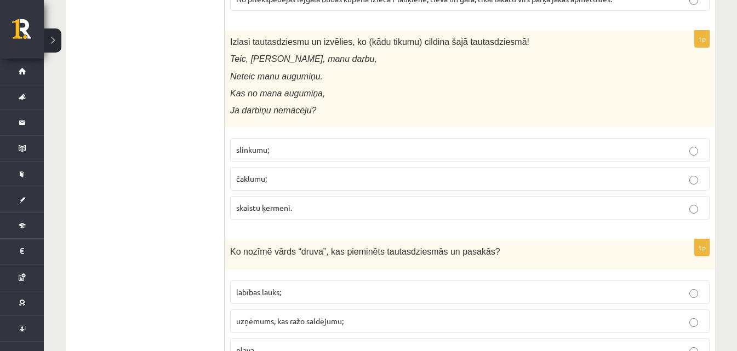
click at [483, 144] on p "slinkumu;" at bounding box center [470, 150] width 468 height 12
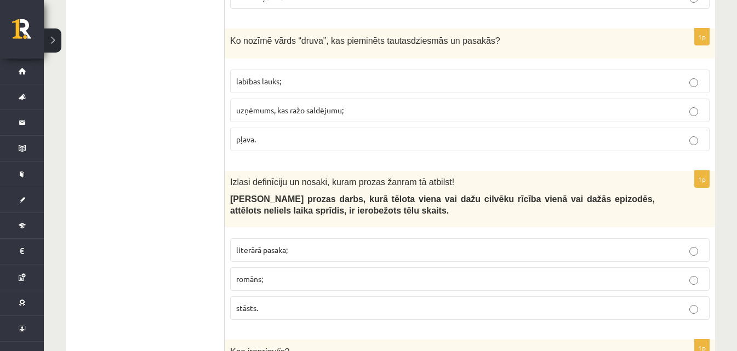
scroll to position [3070, 0]
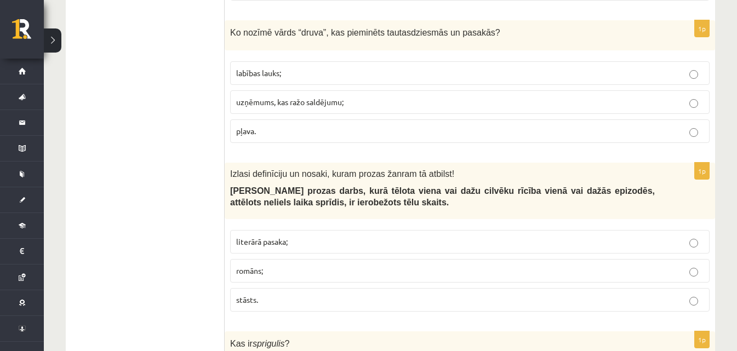
click at [376, 238] on label "literārā pasaka;" at bounding box center [470, 242] width 480 height 24
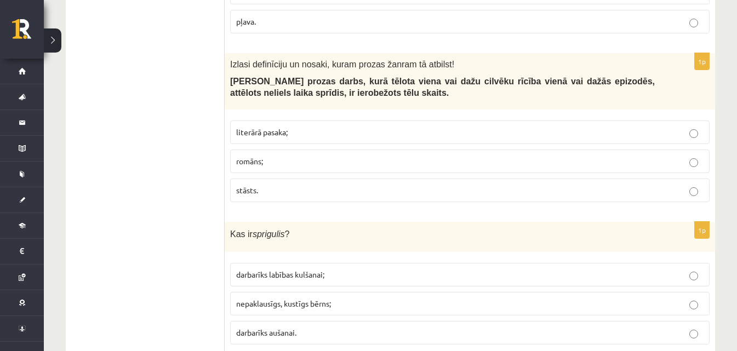
click at [335, 197] on div "1p Izlasi definīciju un nosaki, kuram prozas žanram tā atbilst! Neliela apjoma …" at bounding box center [470, 132] width 491 height 158
click at [334, 185] on p "stāsts." at bounding box center [470, 191] width 468 height 12
click at [342, 127] on p "literārā pasaka;" at bounding box center [470, 133] width 468 height 12
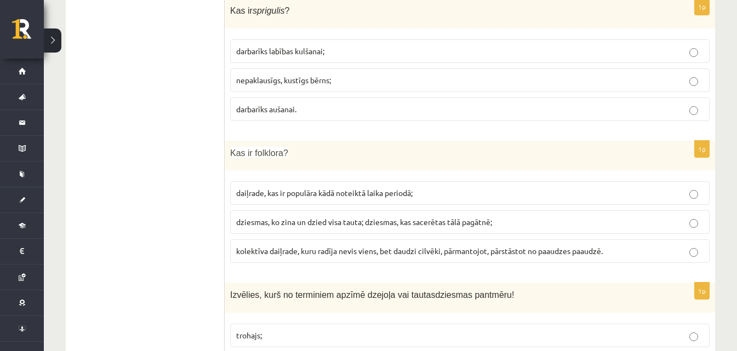
scroll to position [3348, 0]
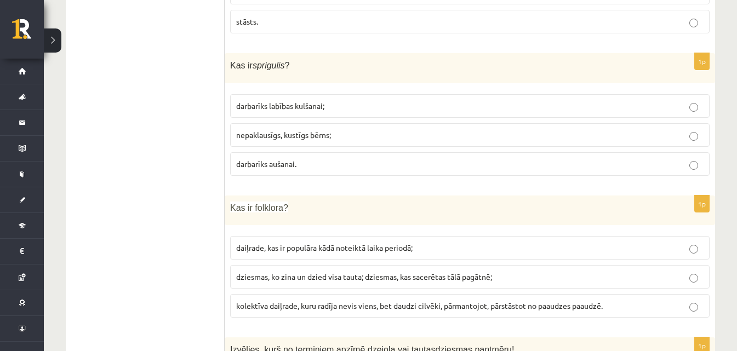
click at [391, 129] on p "nepaklausīgs, kustīgs bērns;" at bounding box center [470, 135] width 468 height 12
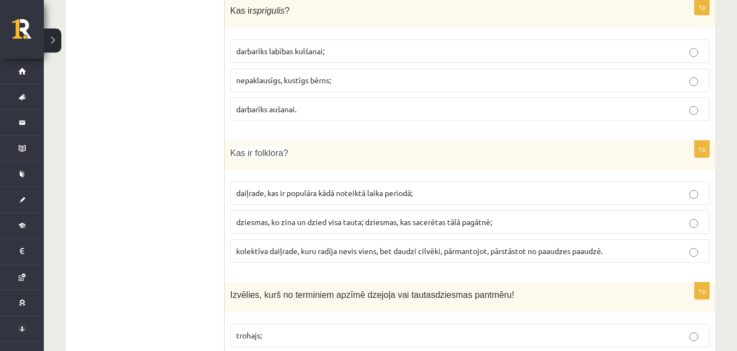
click at [402, 218] on label "dziesmas, ko zina un dzied visa tauta; dziesmas, kas sacerētas tālā pagātnē;" at bounding box center [470, 222] width 480 height 24
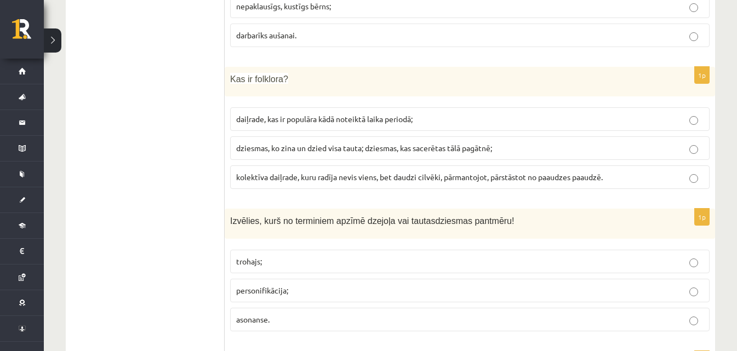
scroll to position [3512, 0]
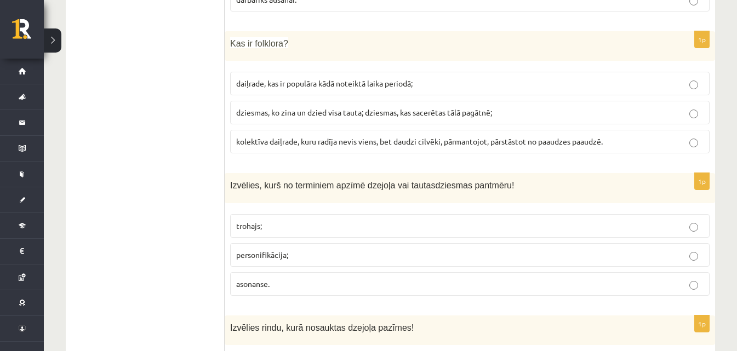
click at [415, 146] on div "1p Kas ir folklora? daiļrade, kas ir populāra kādā noteiktā laika periodā; dzie…" at bounding box center [470, 97] width 491 height 132
click at [425, 136] on span "kolektīva daiļrade, kuru radīja nevis viens, bet daudzi cilvēki, pārmantojot, p…" at bounding box center [419, 141] width 367 height 10
click at [432, 107] on span "dziesmas, ko zina un dzied visa tauta; dziesmas, kas sacerētas tālā pagātnē;" at bounding box center [364, 112] width 256 height 10
drag, startPoint x: 429, startPoint y: 140, endPoint x: 426, endPoint y: 127, distance: 13.6
click at [429, 139] on label "kolektīva daiļrade, kuru radīja nevis viens, bet daudzi cilvēki, pārmantojot, p…" at bounding box center [470, 142] width 480 height 24
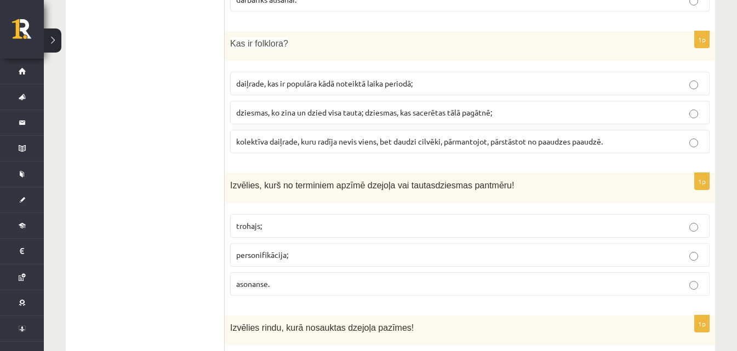
click at [426, 136] on span "kolektīva daiļrade, kuru radīja nevis viens, bet daudzi cilvēki, pārmantojot, p…" at bounding box center [419, 141] width 367 height 10
click at [413, 89] on fieldset "daiļrade, kas ir populāra kādā noteiktā laika periodā; dziesmas, ko zina un dzi…" at bounding box center [470, 111] width 480 height 90
click at [419, 107] on span "dziesmas, ko zina un dzied visa tauta; dziesmas, kas sacerētas tālā pagātnē;" at bounding box center [364, 112] width 256 height 10
click at [431, 243] on label "personifikācija;" at bounding box center [470, 255] width 480 height 24
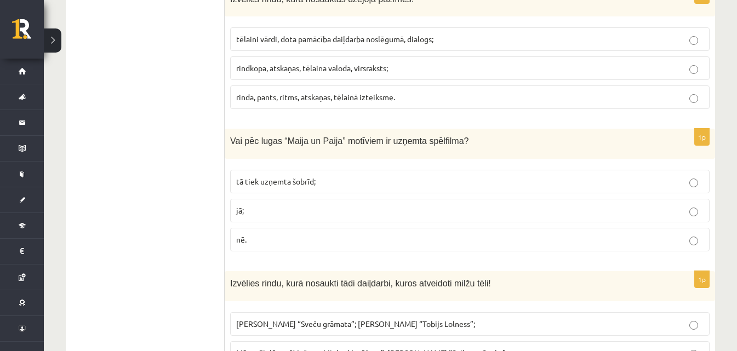
scroll to position [3787, 0]
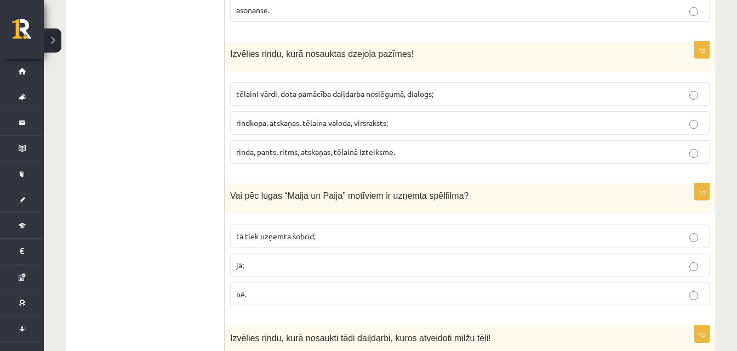
click at [430, 146] on p "rinda, pants, ritms, atskaņas, tēlainā izteiksme." at bounding box center [470, 152] width 468 height 12
click at [329, 231] on p "tā tiek uzņemta šobrīd;" at bounding box center [470, 237] width 468 height 12
click at [263, 254] on label "jā;" at bounding box center [470, 266] width 480 height 24
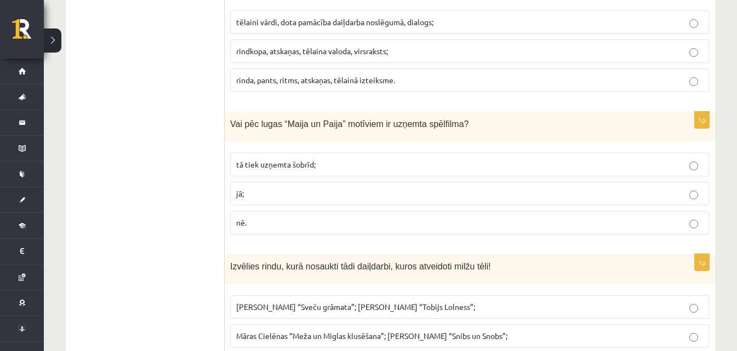
scroll to position [3951, 0]
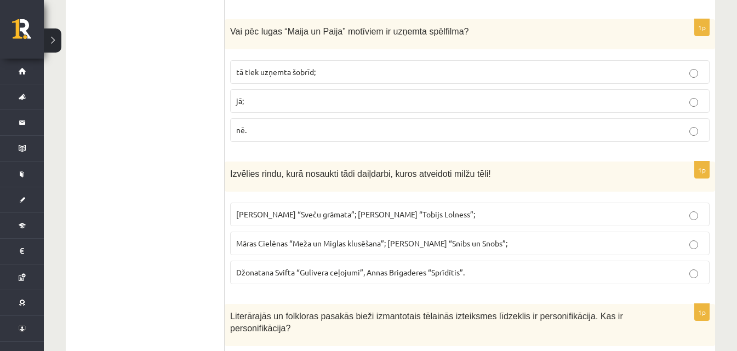
click at [260, 66] on p "tā tiek uzņemta šobrīd;" at bounding box center [470, 72] width 468 height 12
click at [334, 232] on label "Māras Cielēnas “Meža un Miglas klusēšana”; Kārļa Vērdiņa “Snibs un Snobs”;" at bounding box center [470, 244] width 480 height 24
click at [309, 267] on p "Džonatana Svifta “Gulivera ceļojumi”, Annas Brigaderes “Sprīdītis”." at bounding box center [470, 273] width 468 height 12
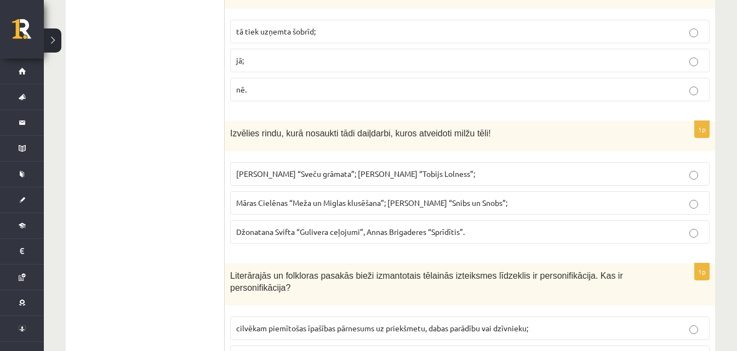
scroll to position [4061, 0]
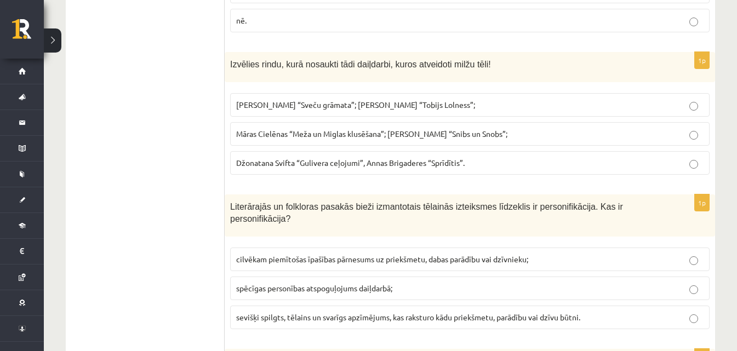
click at [420, 248] on label "cilvēkam piemītošas īpašības pārnesums uz priekšmetu, dabas parādību vai dzīvni…" at bounding box center [470, 260] width 480 height 24
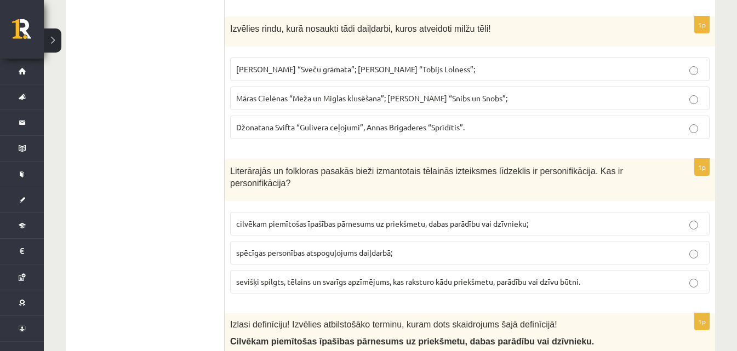
scroll to position [4115, 0]
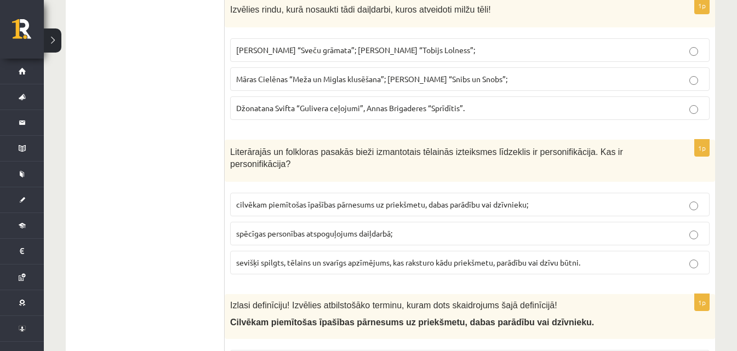
click at [439, 228] on p "spēcīgas personības atspoguļojums daiļdarbā;" at bounding box center [470, 234] width 468 height 12
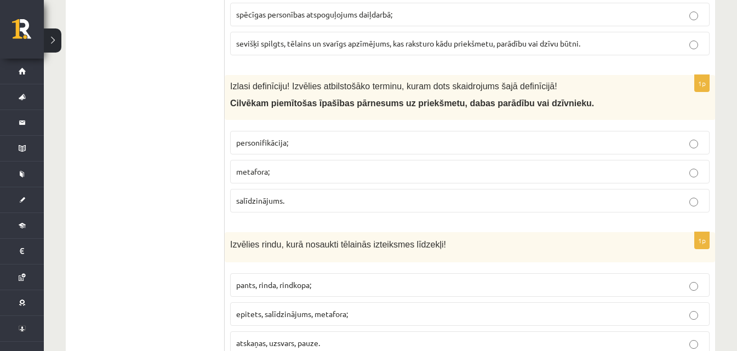
scroll to position [4389, 0]
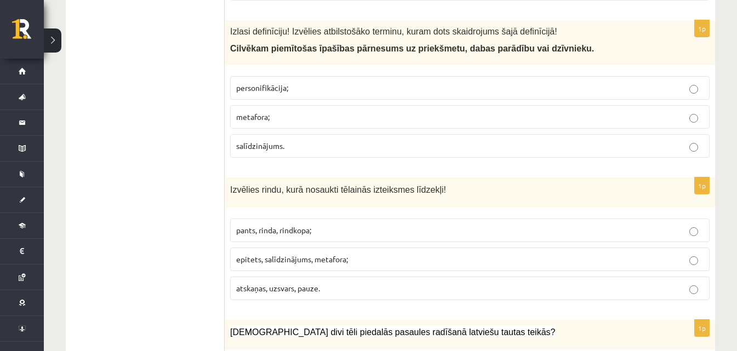
click at [404, 82] on p "personifikācija;" at bounding box center [470, 88] width 468 height 12
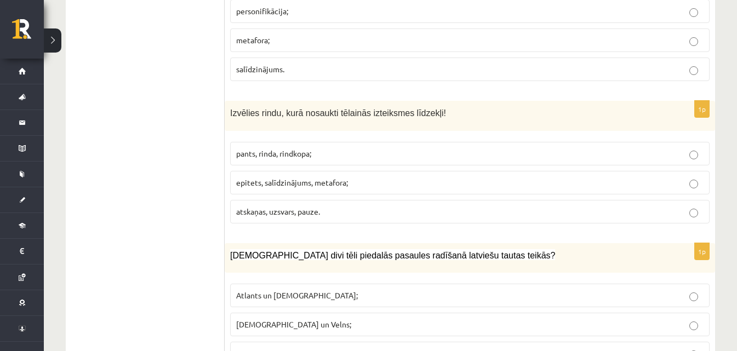
scroll to position [4499, 0]
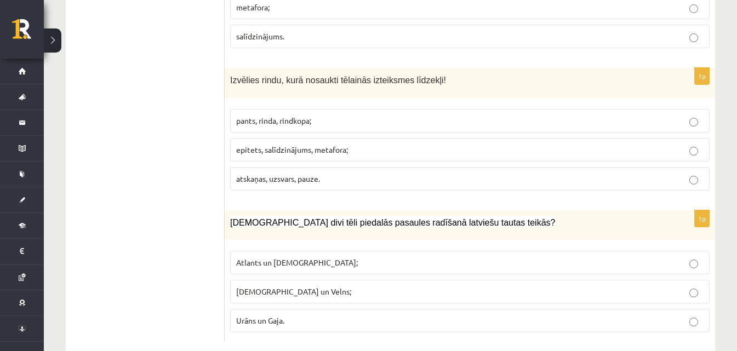
click at [357, 144] on p "epitets, salīdzinājums, metafora;" at bounding box center [470, 150] width 468 height 12
click at [338, 280] on label "Dievs un Velns;" at bounding box center [470, 292] width 480 height 24
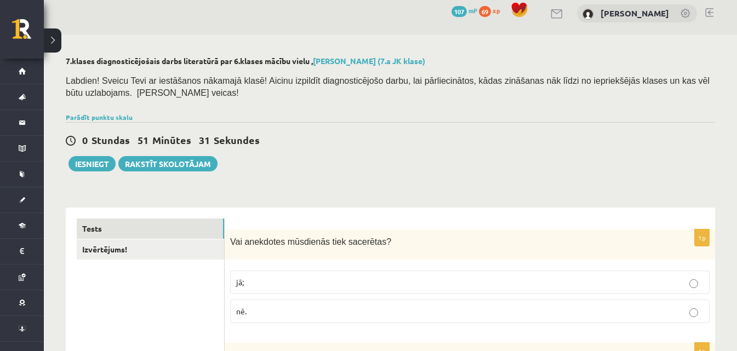
scroll to position [0, 0]
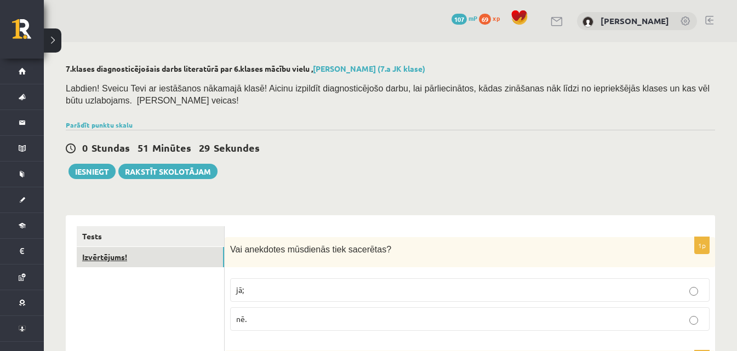
click at [119, 264] on link "Izvērtējums!" at bounding box center [150, 257] width 147 height 20
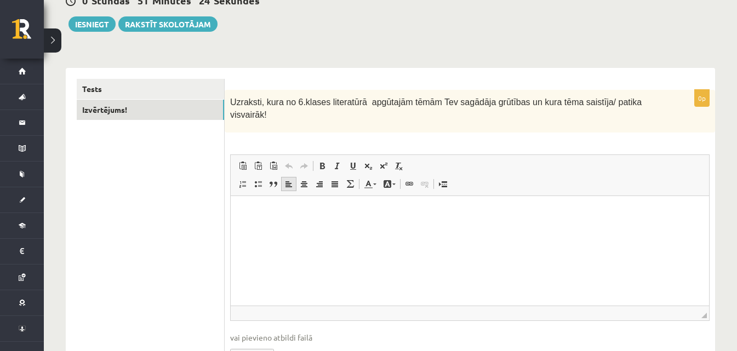
scroll to position [164, 0]
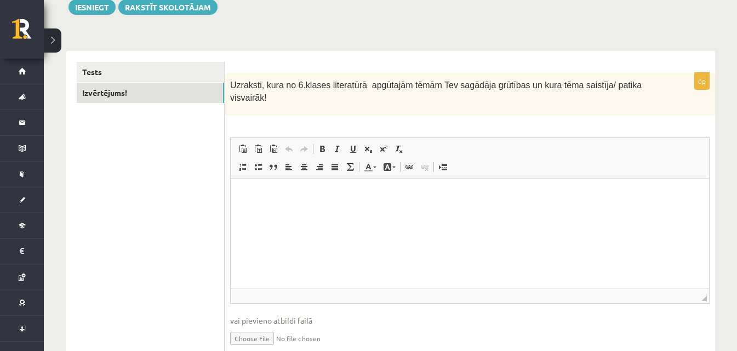
click at [299, 212] on html at bounding box center [470, 195] width 479 height 33
click at [123, 66] on link "Tests" at bounding box center [150, 72] width 147 height 20
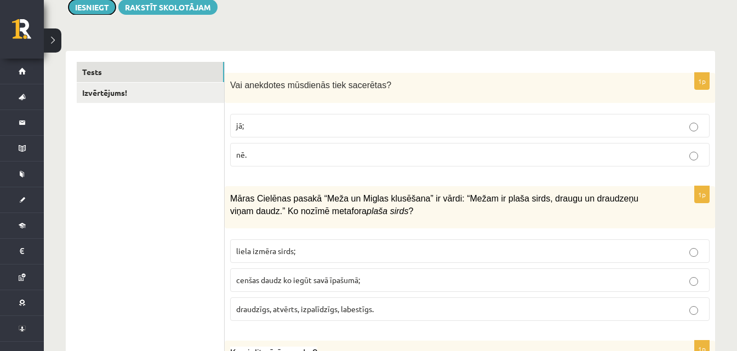
drag, startPoint x: 103, startPoint y: 10, endPoint x: 132, endPoint y: 42, distance: 43.0
click at [103, 10] on button "Iesniegt" at bounding box center [92, 6] width 47 height 15
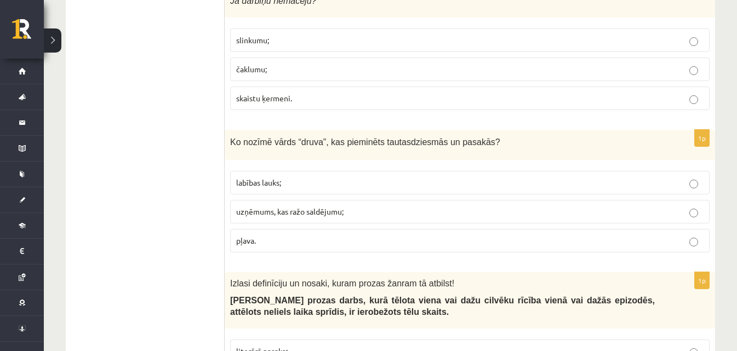
scroll to position [3015, 0]
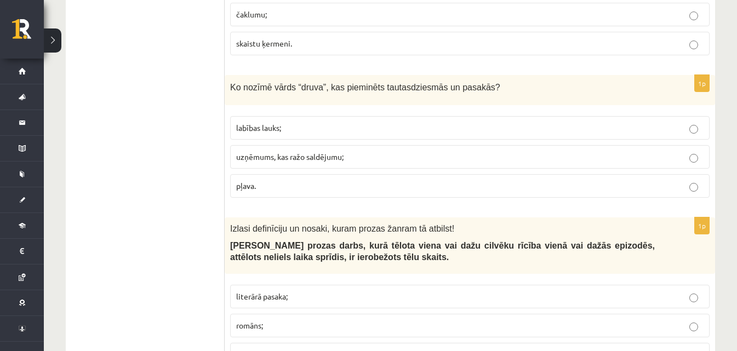
click at [352, 122] on p "labības lauks;" at bounding box center [470, 128] width 468 height 12
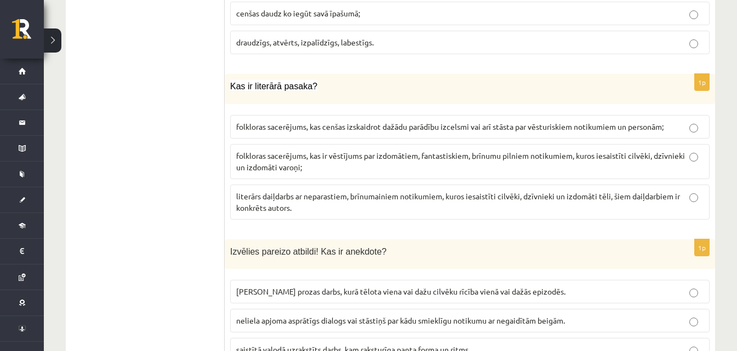
scroll to position [0, 0]
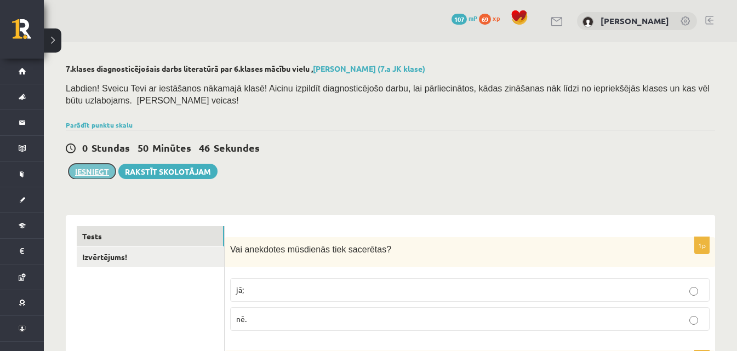
click at [107, 174] on button "Iesniegt" at bounding box center [92, 171] width 47 height 15
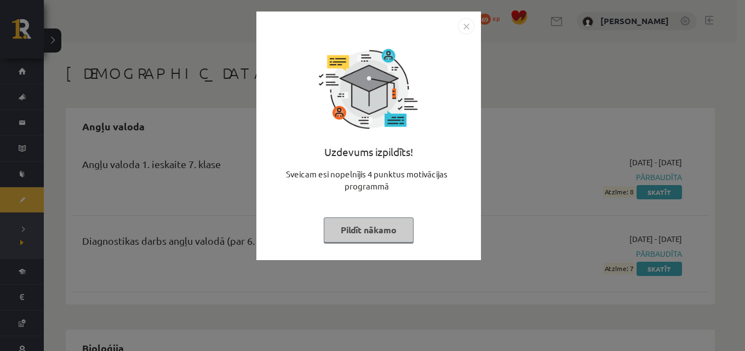
click at [467, 21] on img "Close" at bounding box center [466, 26] width 16 height 16
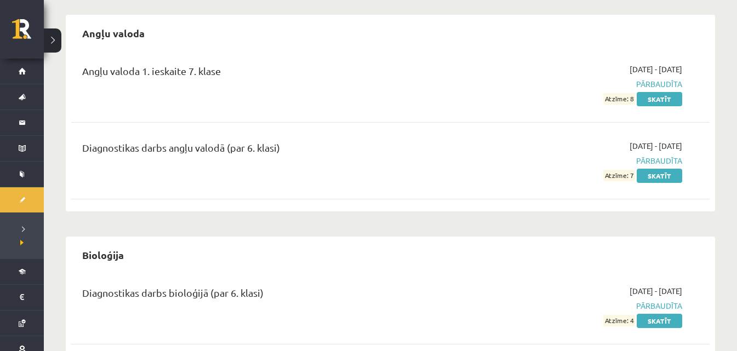
scroll to position [50, 0]
